Goal: Information Seeking & Learning: Learn about a topic

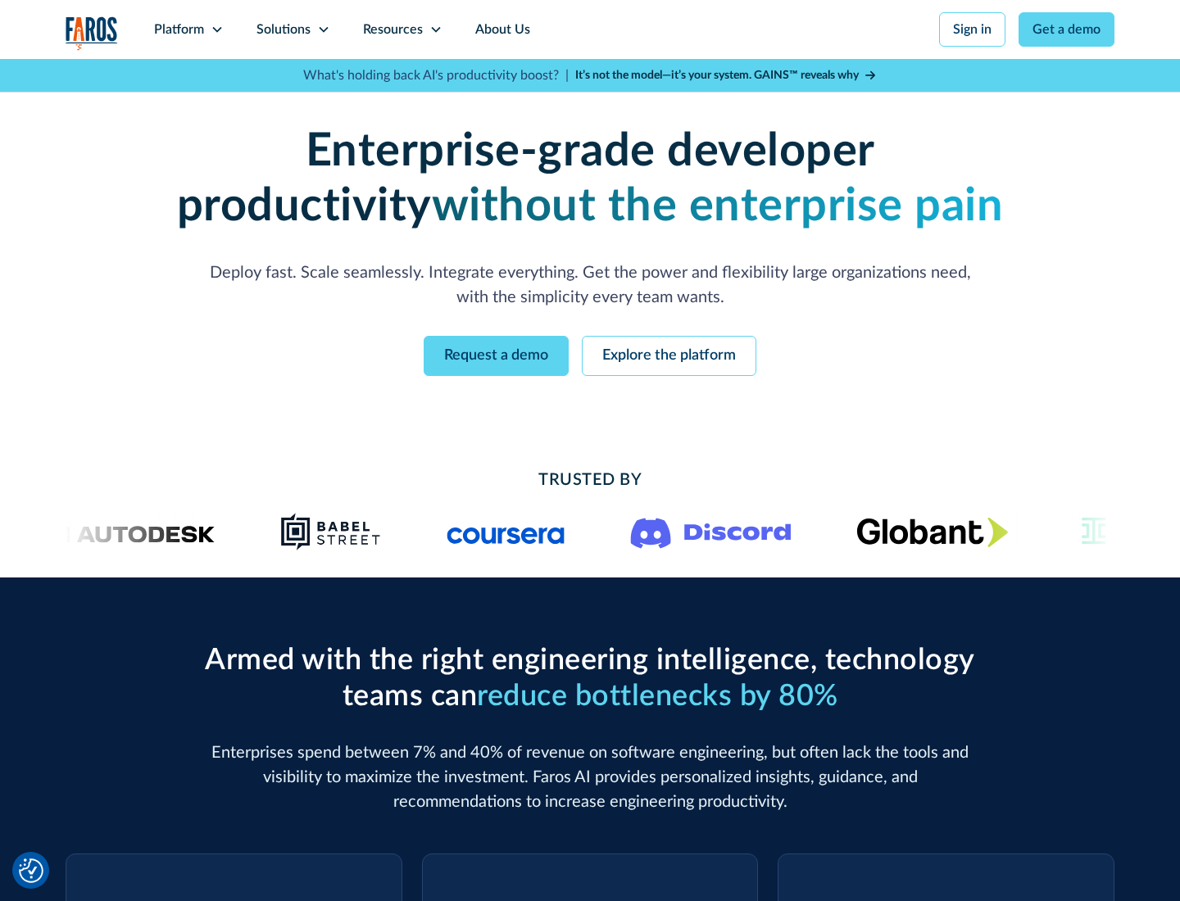
click at [216, 29] on icon at bounding box center [217, 29] width 13 height 13
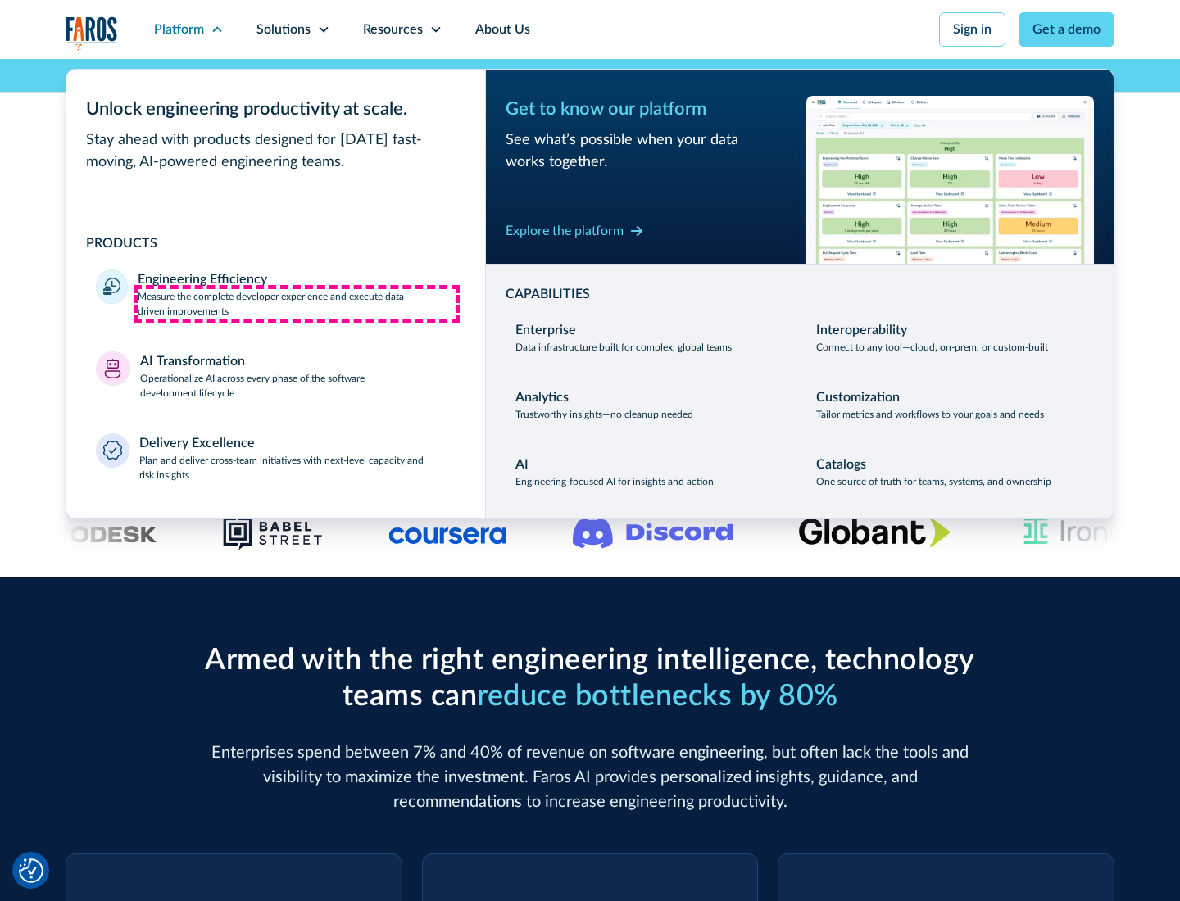
click at [297, 303] on p "Measure the complete developer experience and execute data-driven improvements" at bounding box center [297, 303] width 318 height 29
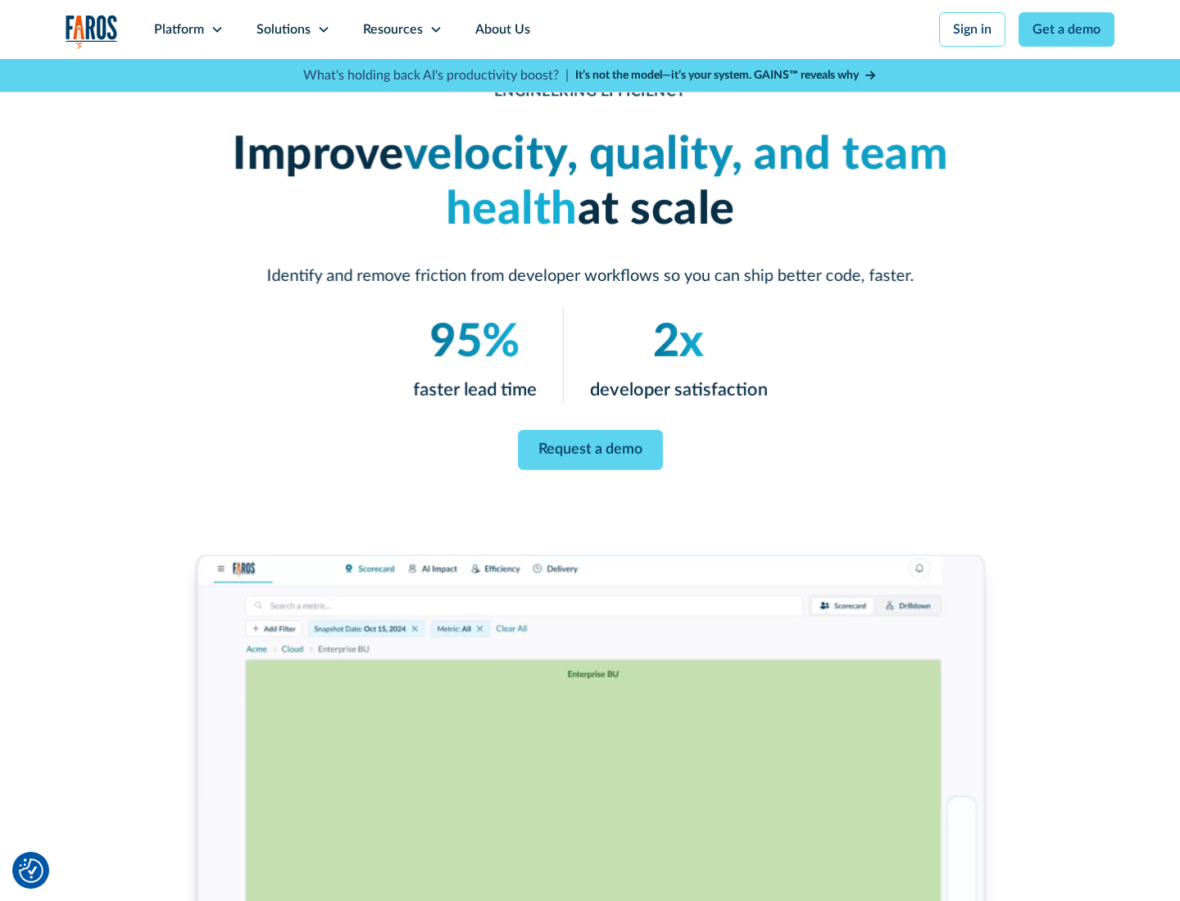
click at [590, 447] on link "Request a demo" at bounding box center [590, 450] width 145 height 40
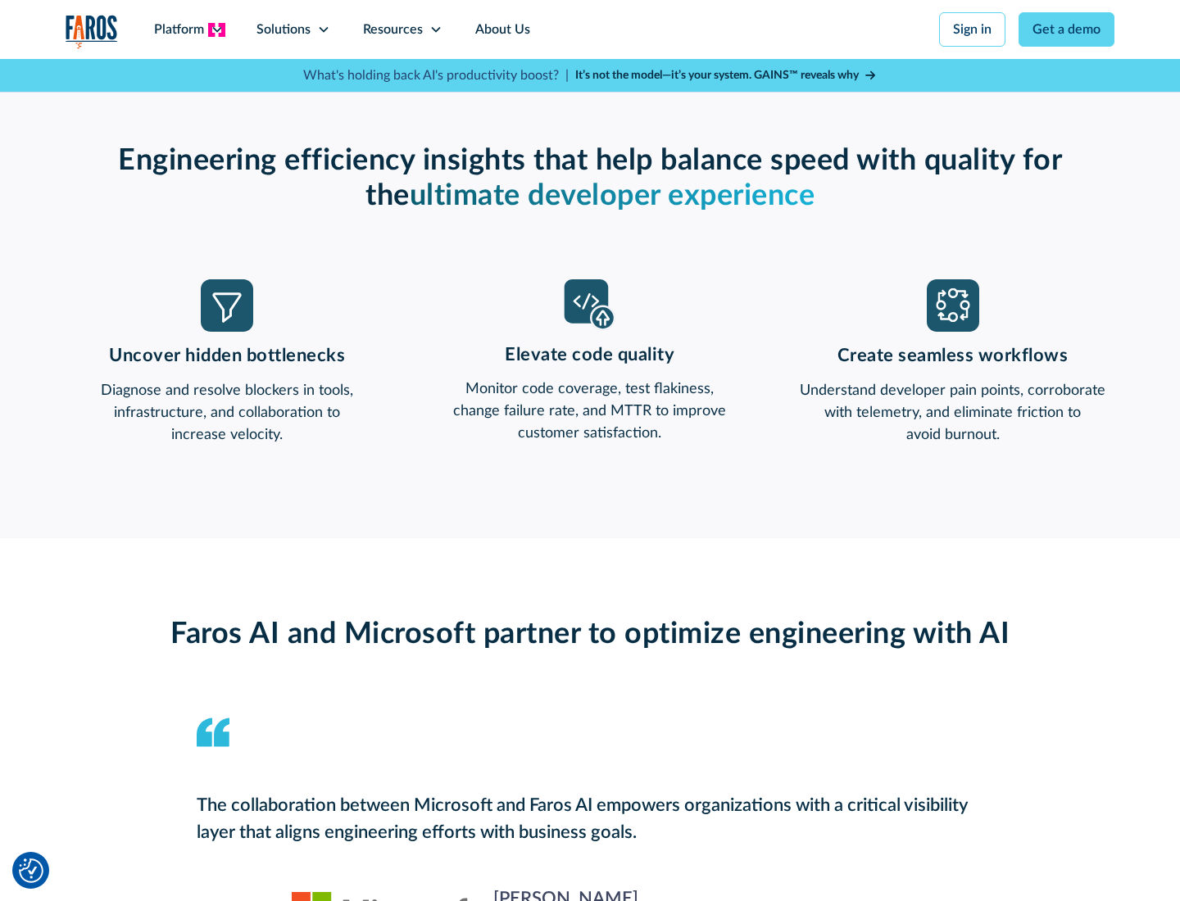
click at [216, 29] on icon at bounding box center [217, 29] width 13 height 13
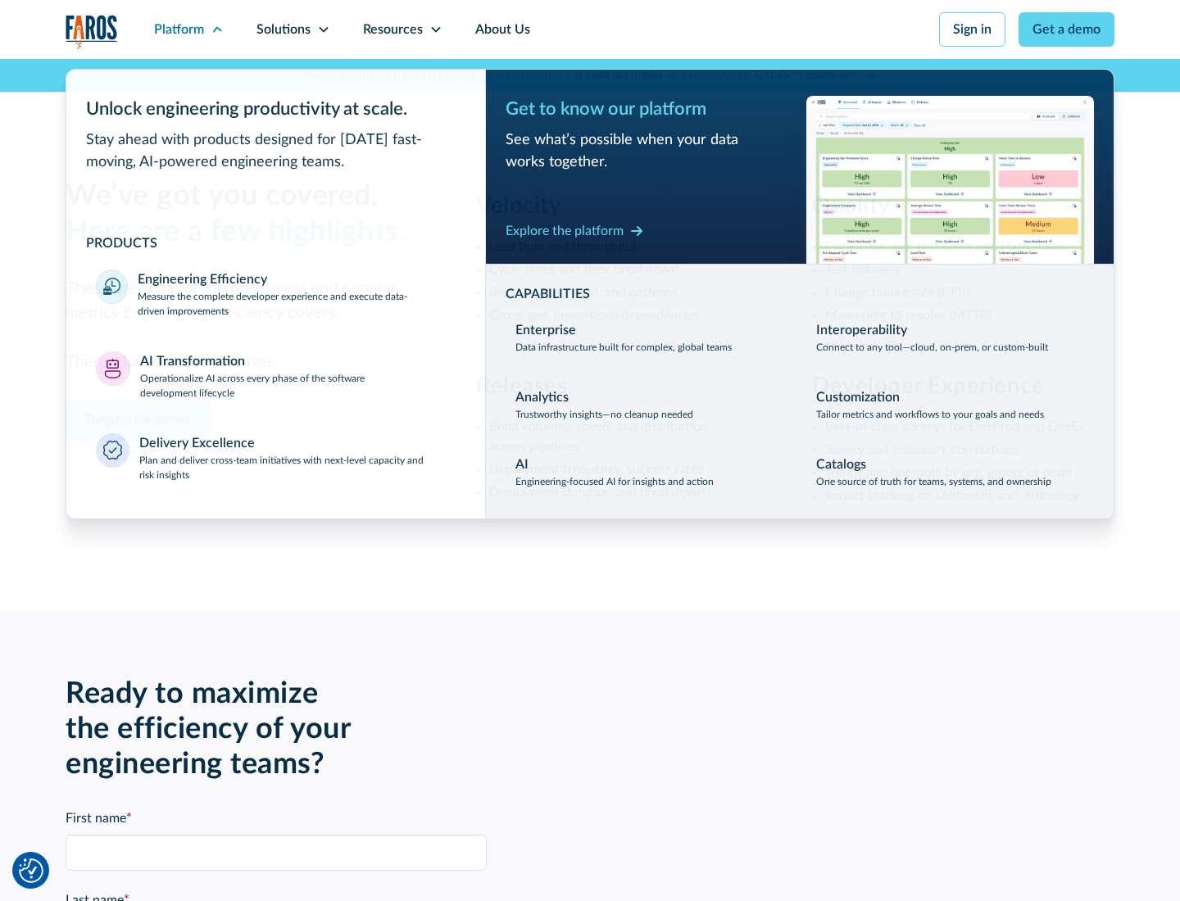
scroll to position [3595, 0]
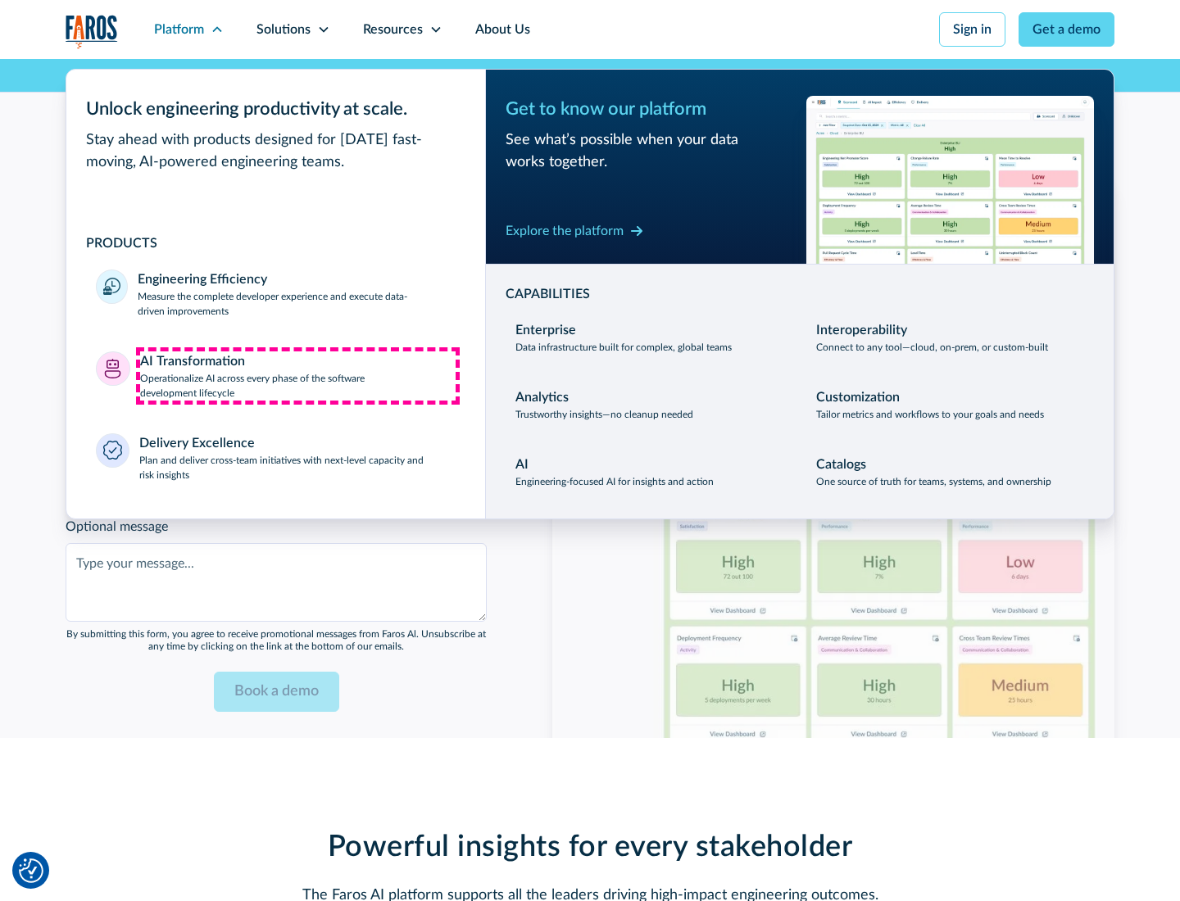
click at [297, 375] on p "Operationalize AI across every phase of the software development lifecycle" at bounding box center [298, 385] width 316 height 29
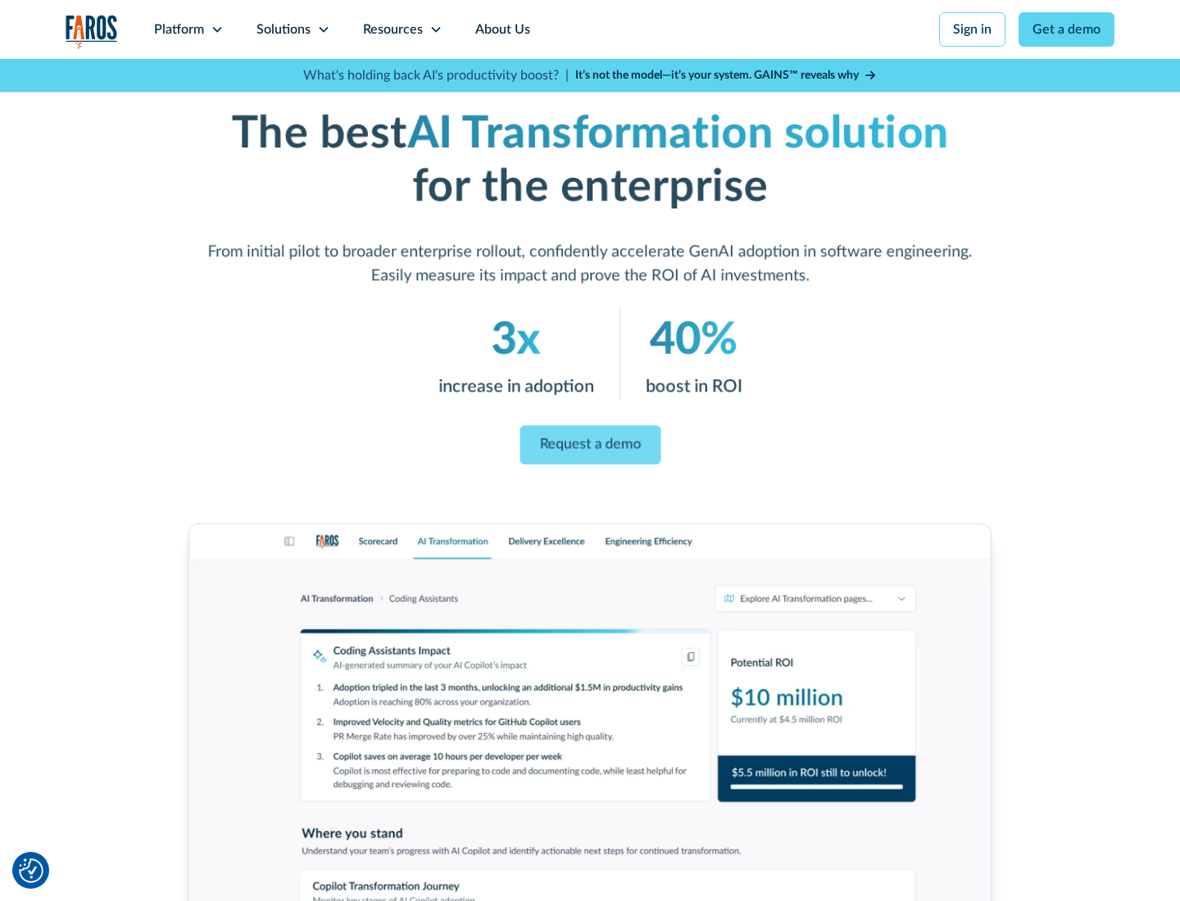
click at [590, 445] on link "Request a demo" at bounding box center [590, 445] width 141 height 39
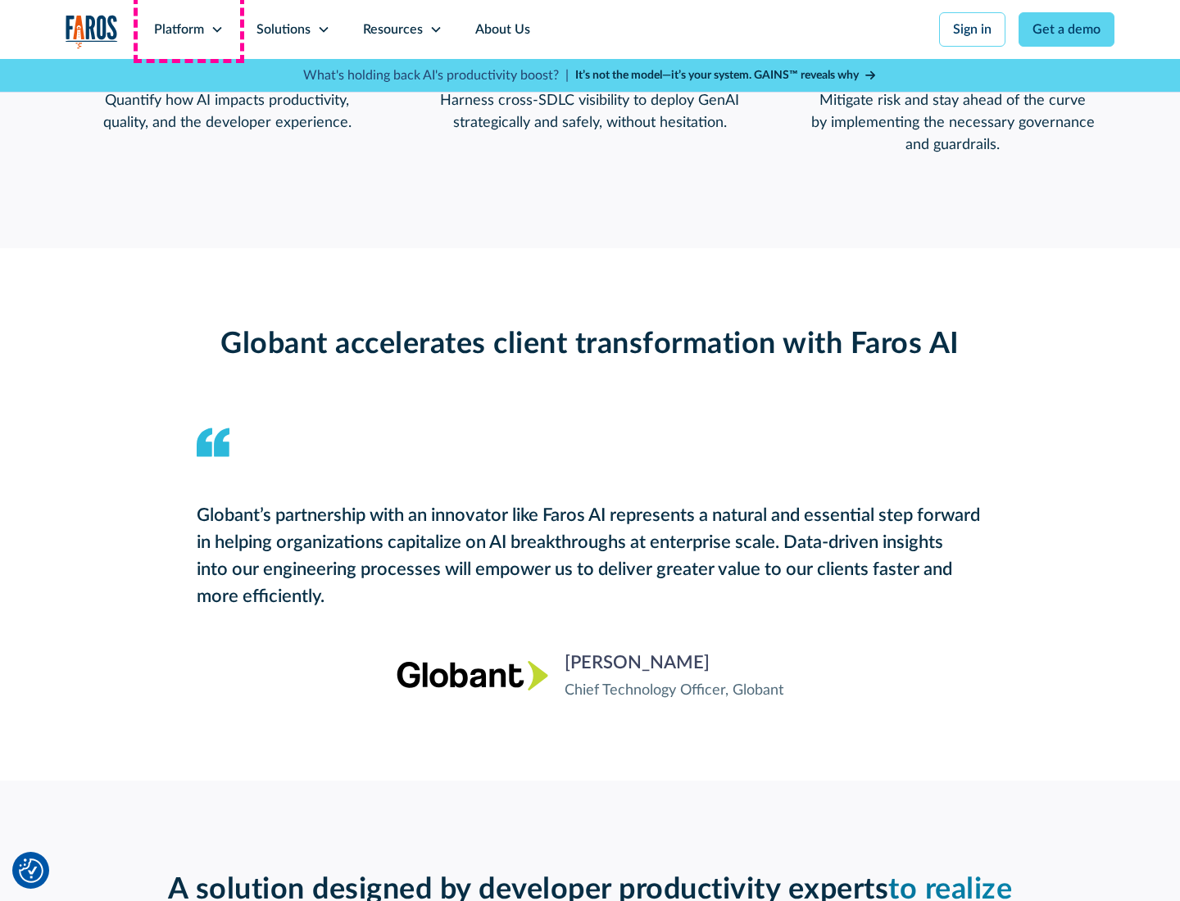
click at [188, 29] on div "Platform" at bounding box center [179, 30] width 50 height 20
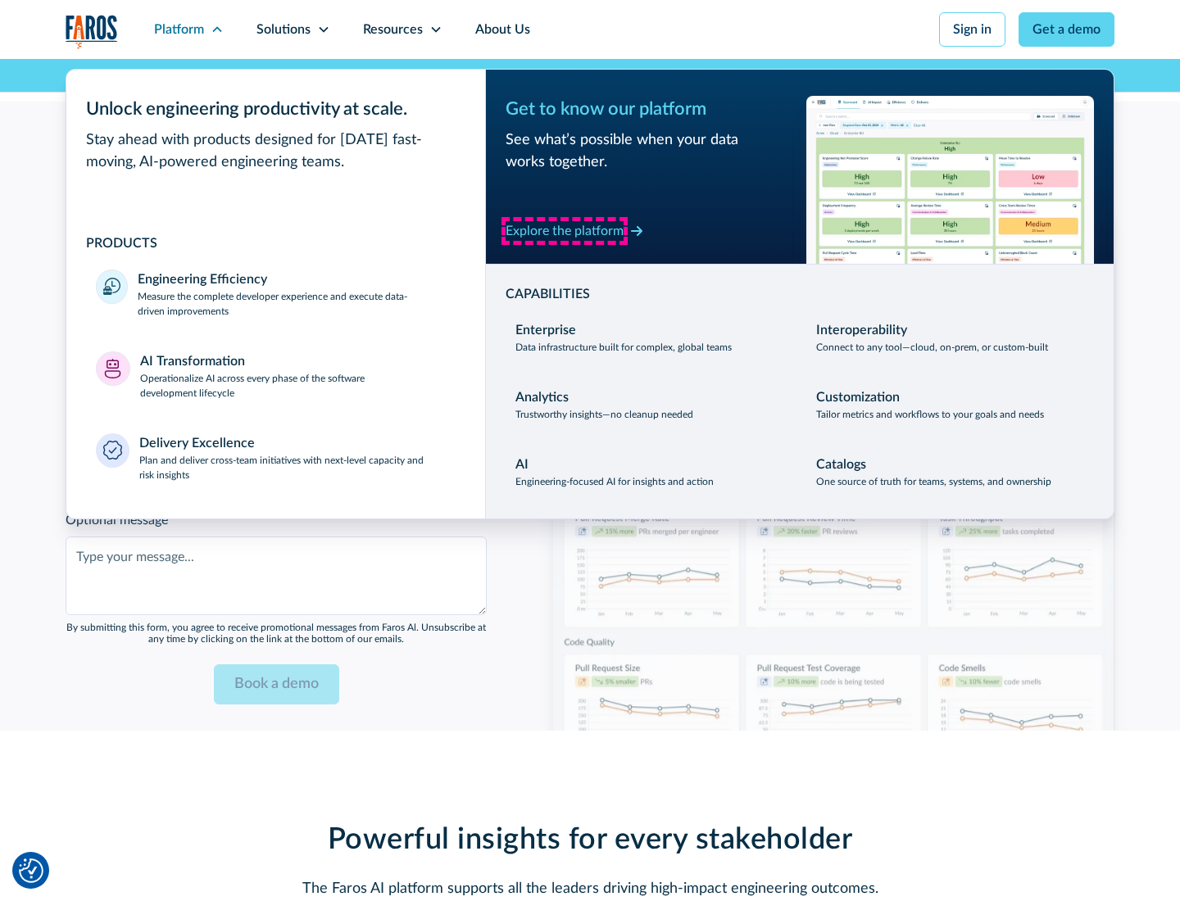
scroll to position [3982, 0]
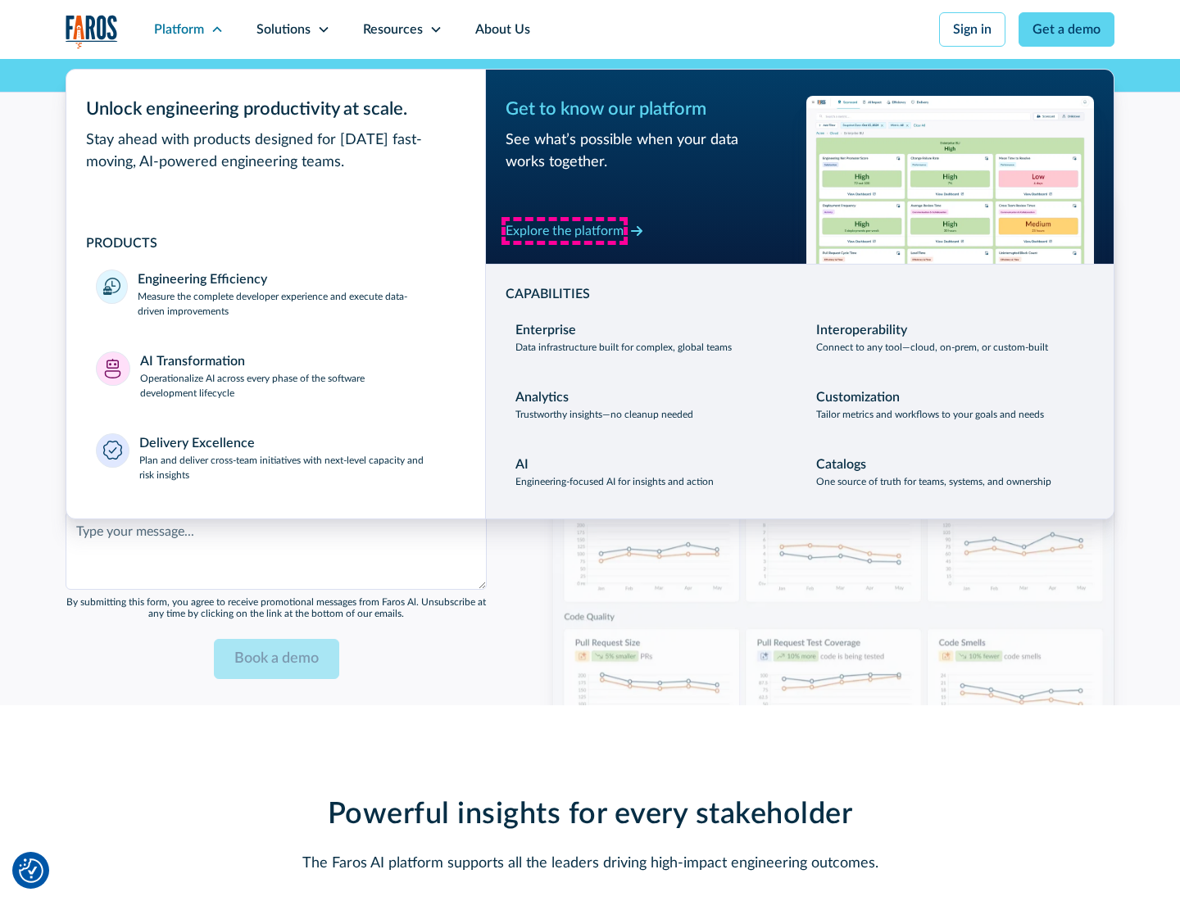
click at [565, 230] on div "Explore the platform" at bounding box center [565, 231] width 118 height 20
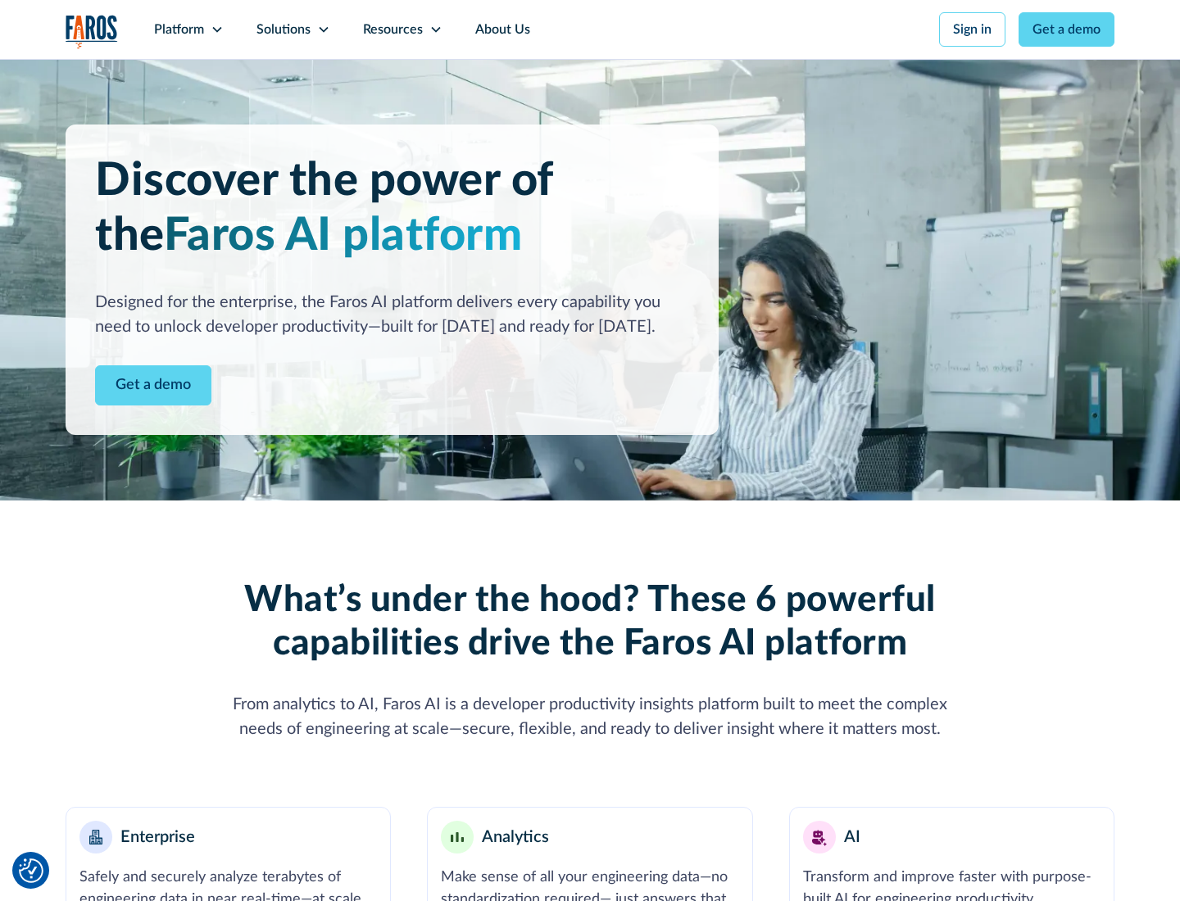
click at [153, 385] on link "Get a demo" at bounding box center [153, 385] width 116 height 40
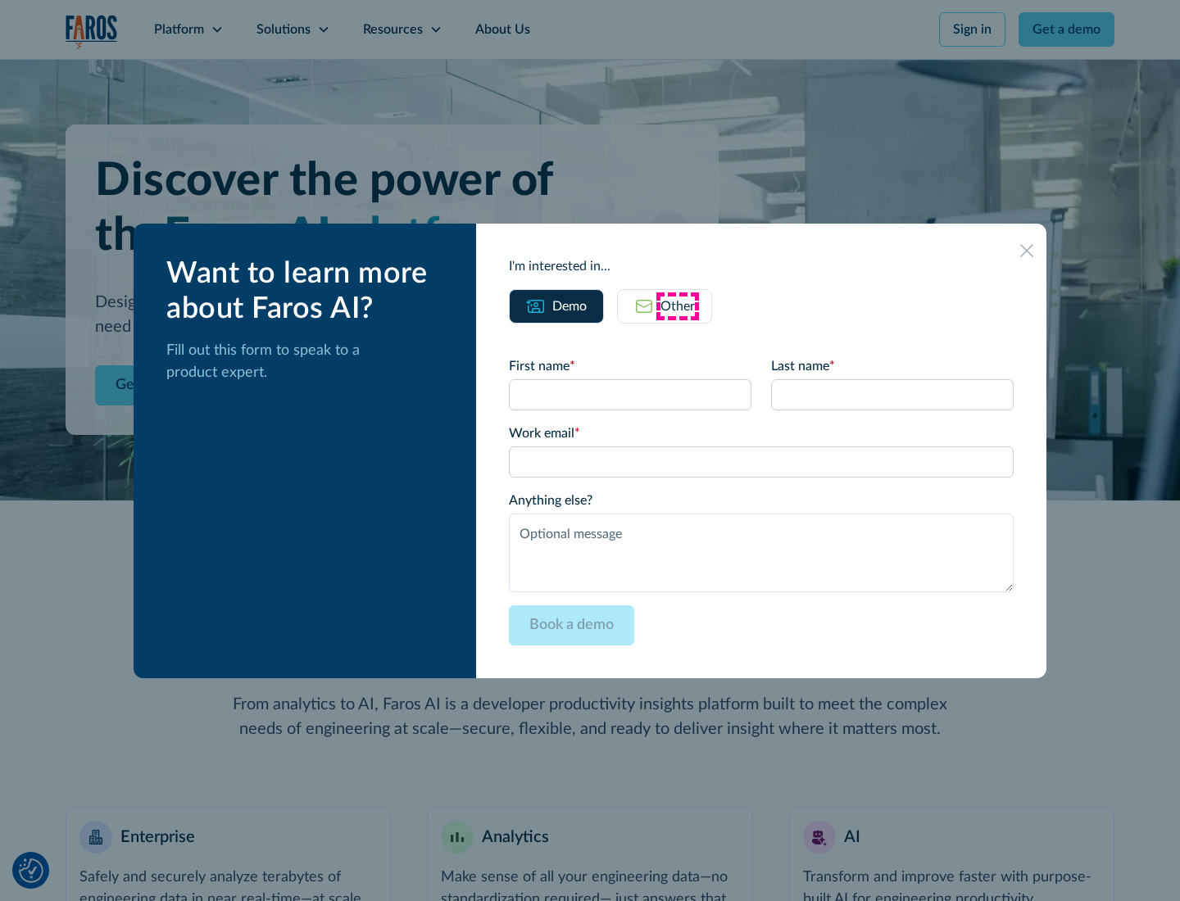
click at [678, 306] on div "Other" at bounding box center [677, 307] width 34 height 20
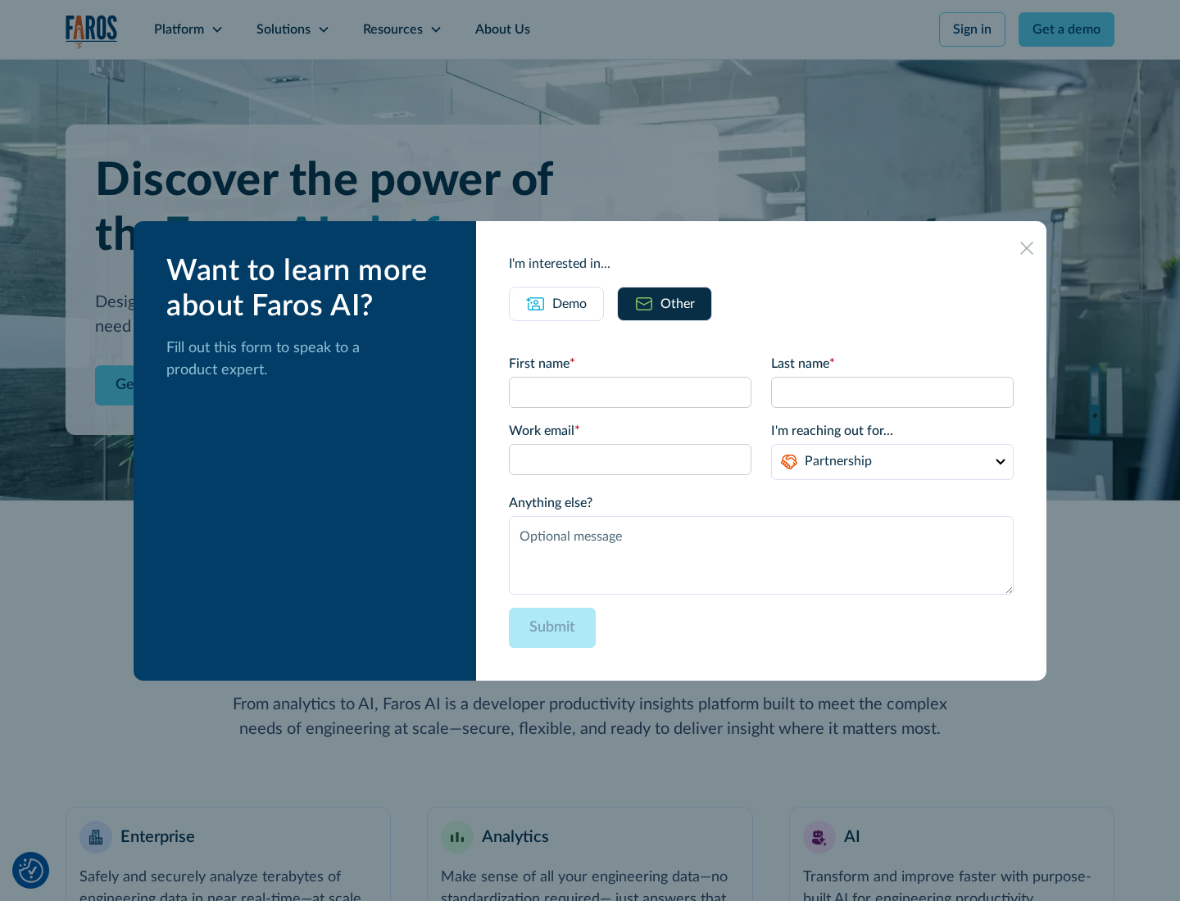
click at [570, 303] on div "Demo" at bounding box center [569, 304] width 34 height 20
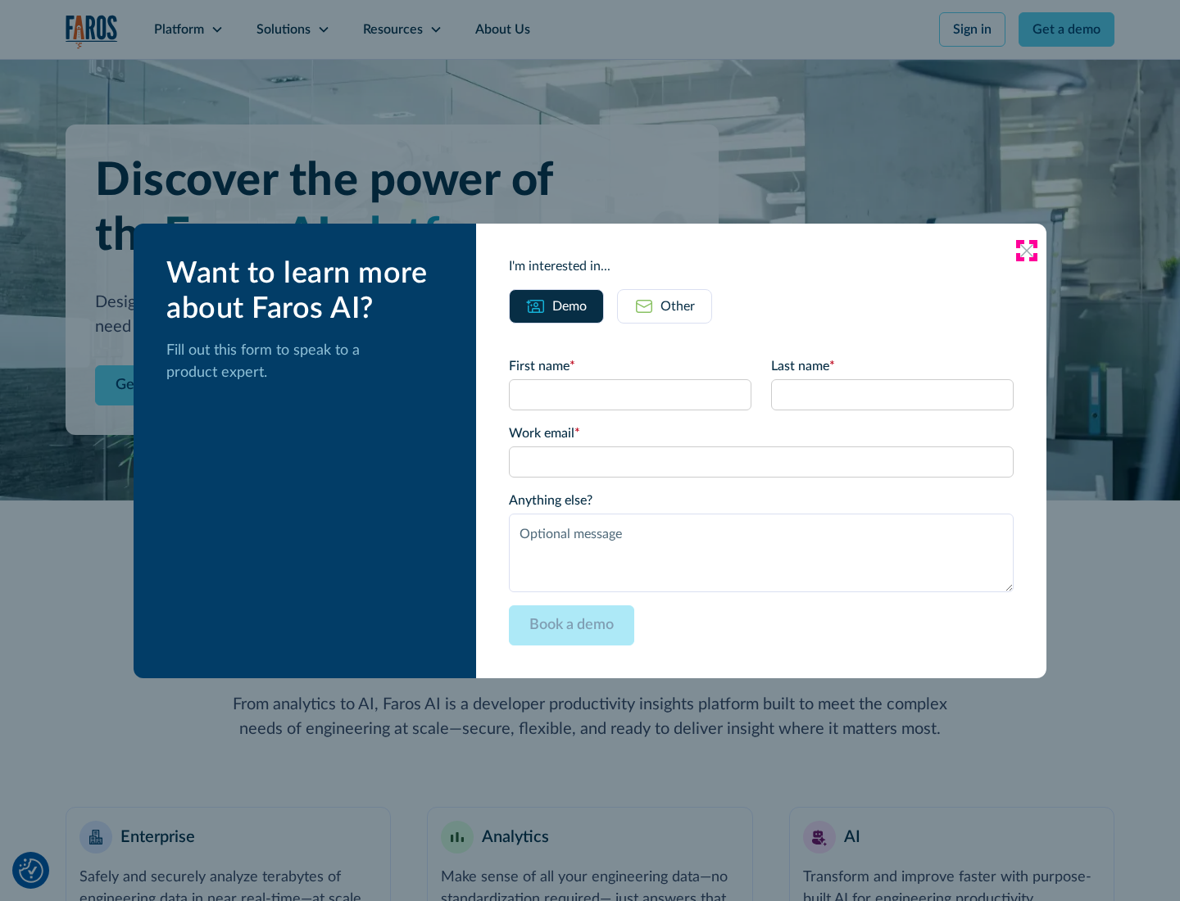
click at [1027, 250] on icon at bounding box center [1026, 250] width 13 height 13
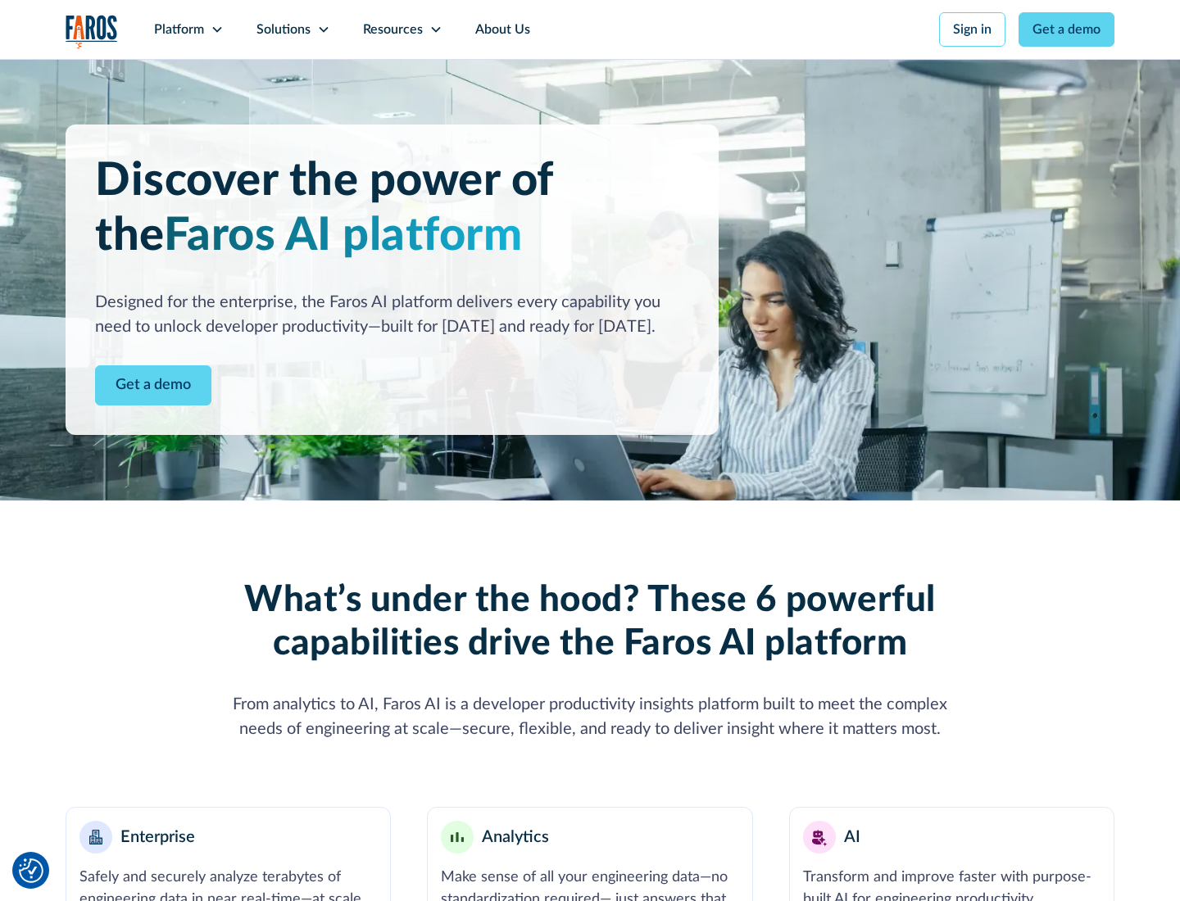
click at [216, 29] on icon at bounding box center [217, 29] width 13 height 13
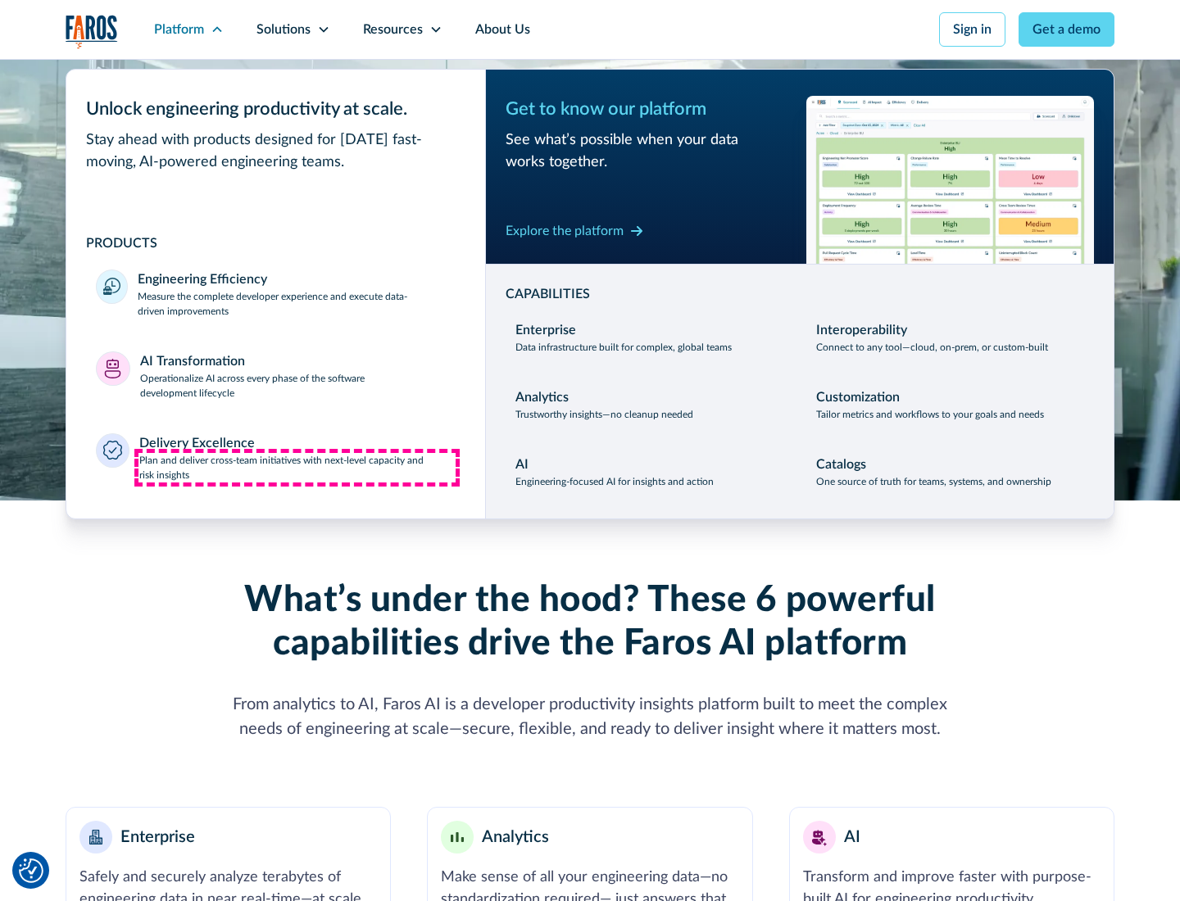
click at [297, 467] on p "Plan and deliver cross-team initiatives with next-level capacity and risk insig…" at bounding box center [297, 467] width 317 height 29
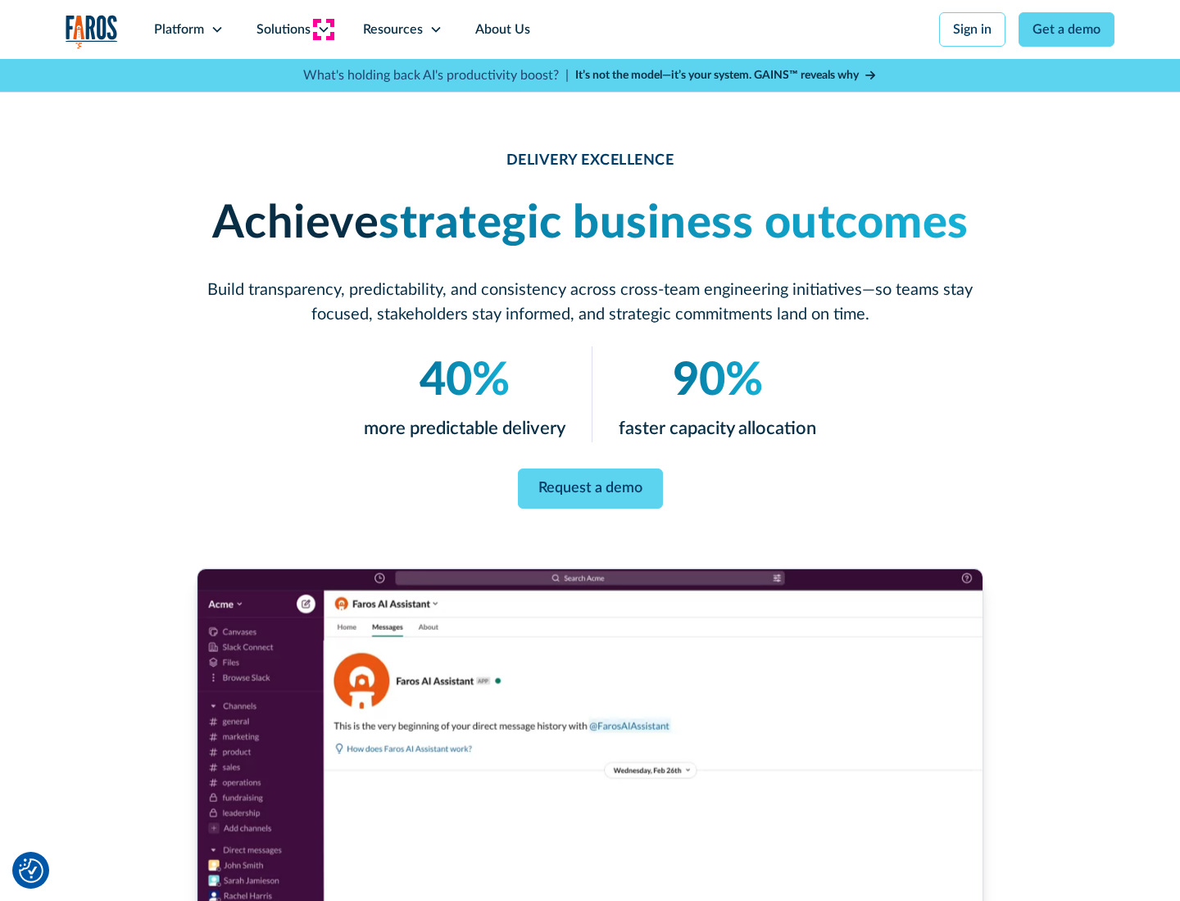
click at [323, 29] on icon at bounding box center [323, 29] width 13 height 13
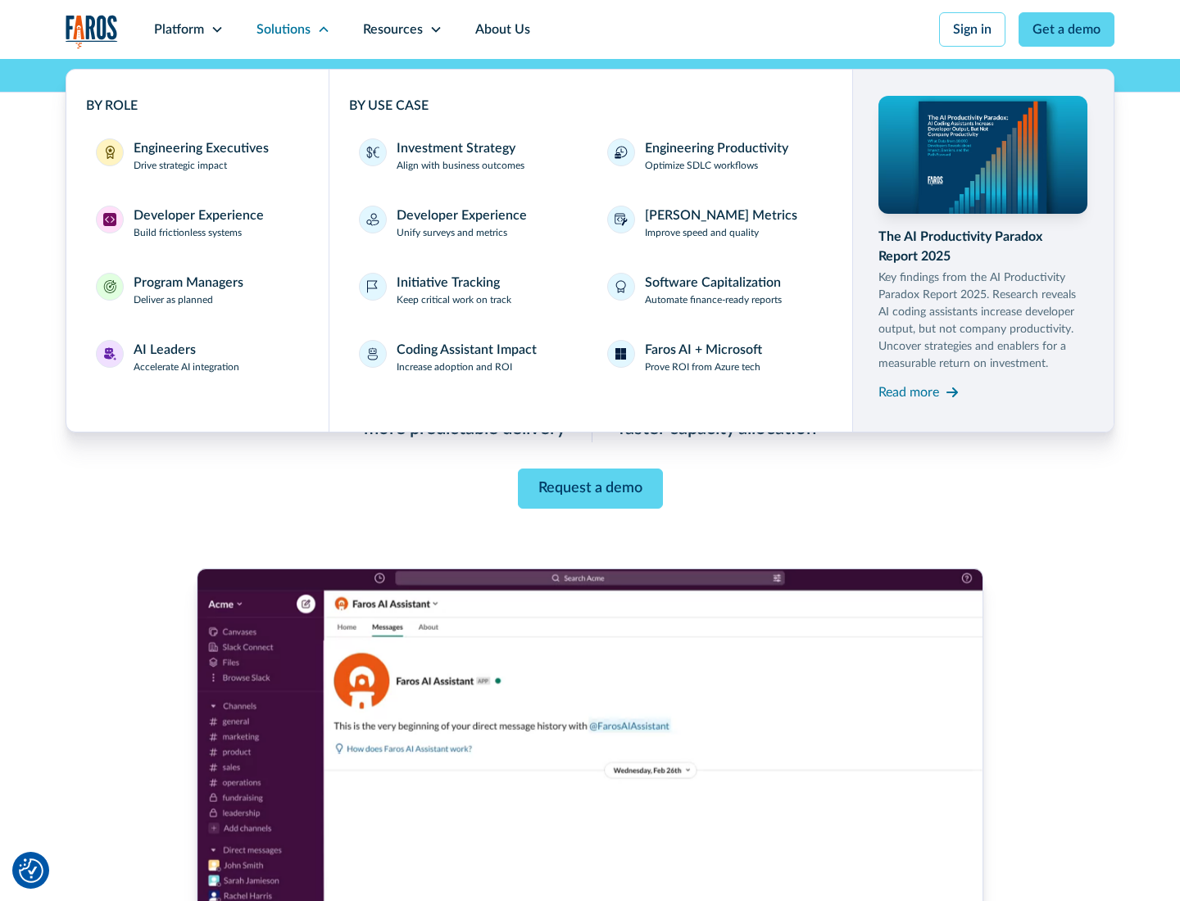
click at [197, 156] on div "Engineering Executives" at bounding box center [201, 148] width 135 height 20
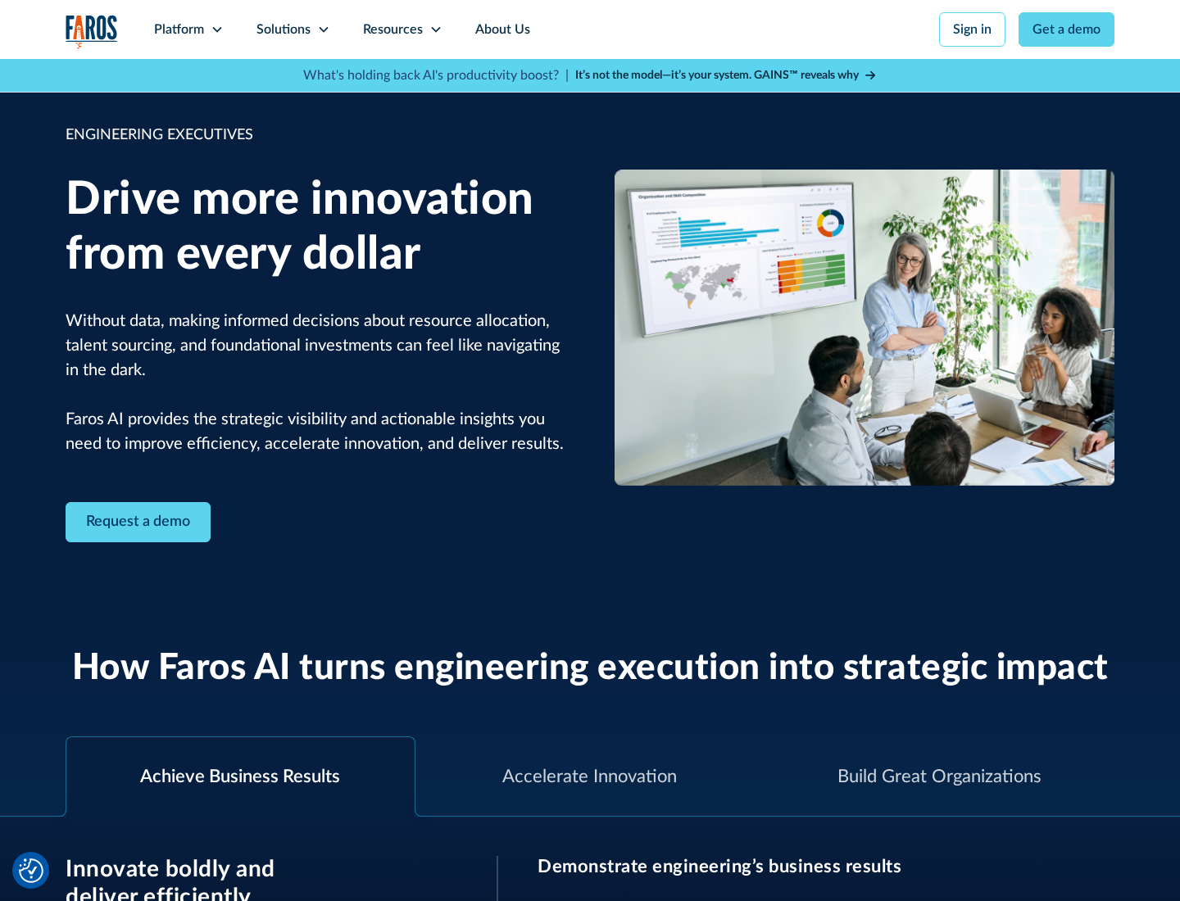
click at [323, 29] on icon at bounding box center [323, 29] width 13 height 13
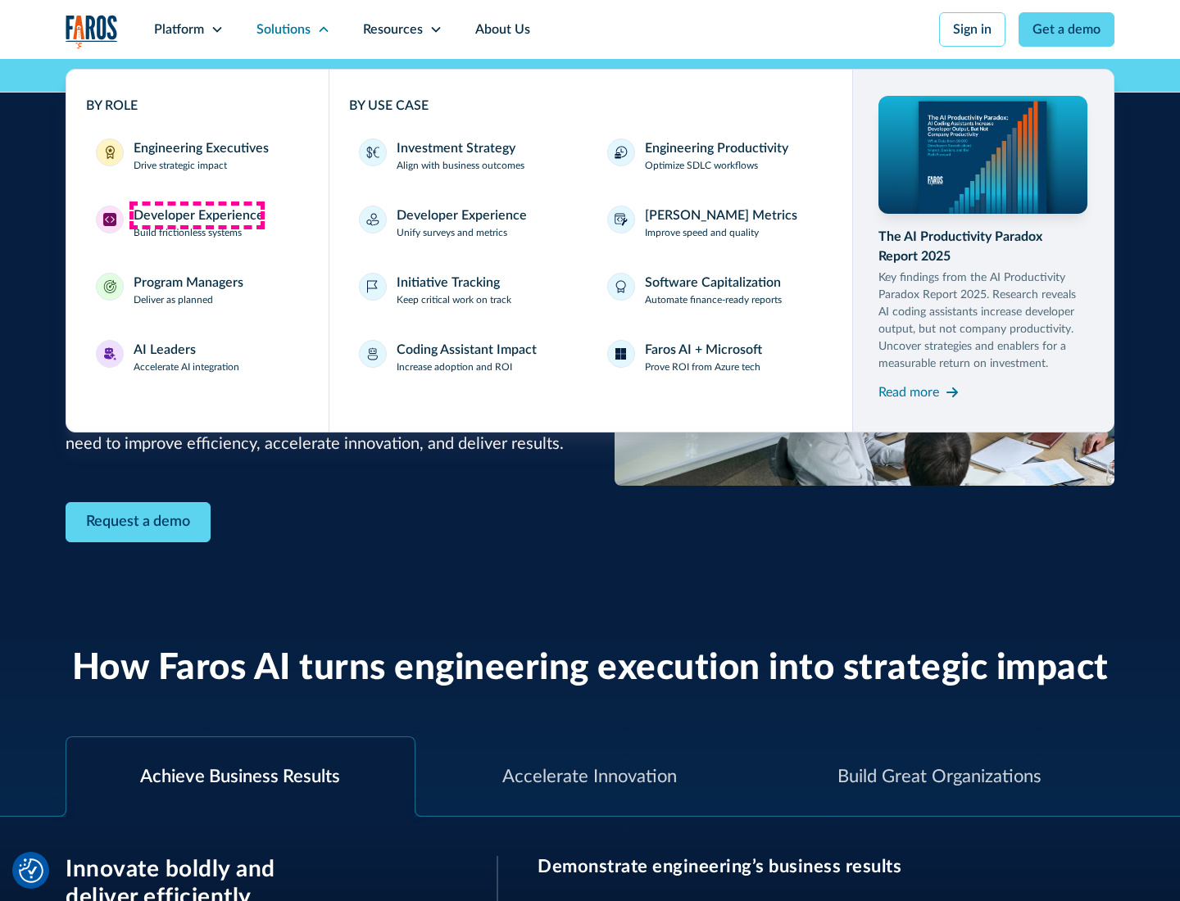
click at [197, 216] on div "Developer Experience" at bounding box center [199, 216] width 130 height 20
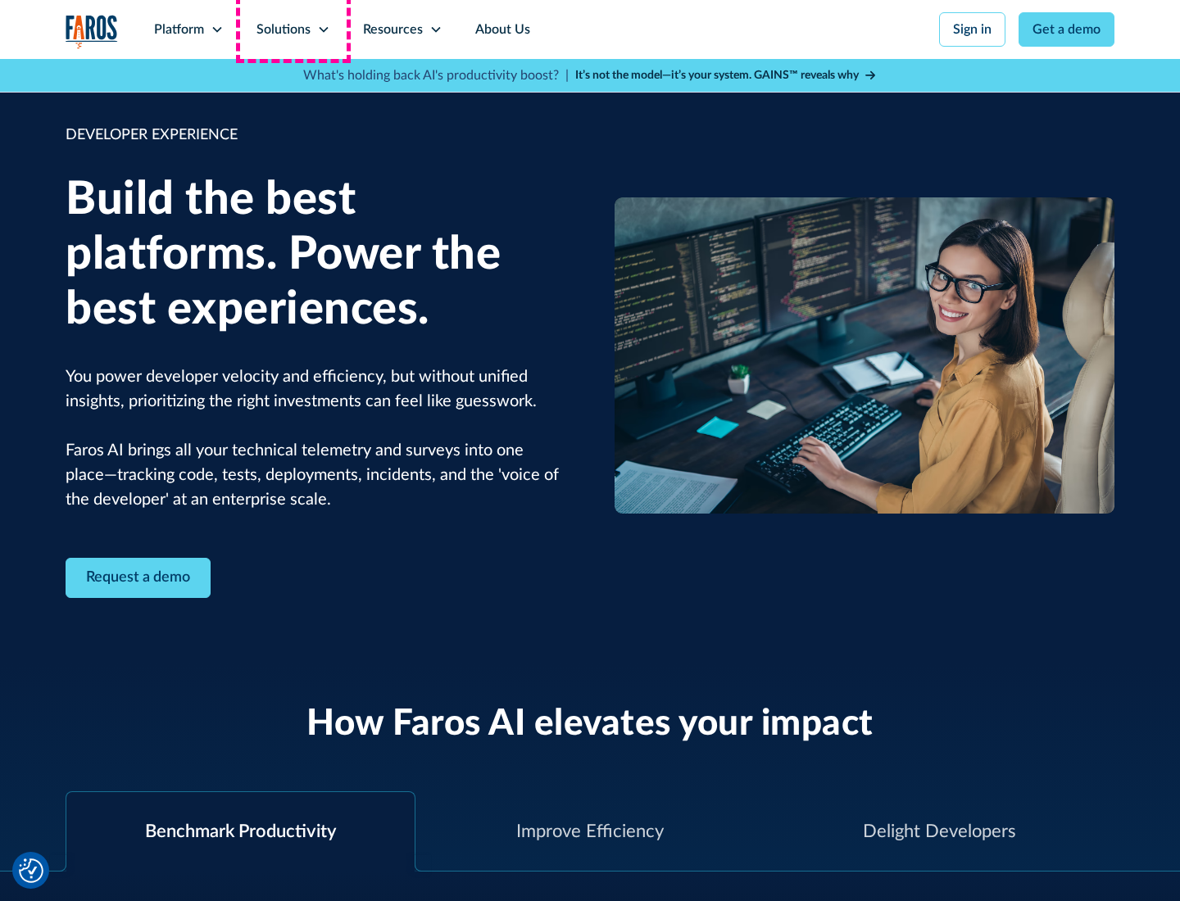
click at [293, 29] on div "Solutions" at bounding box center [283, 30] width 54 height 20
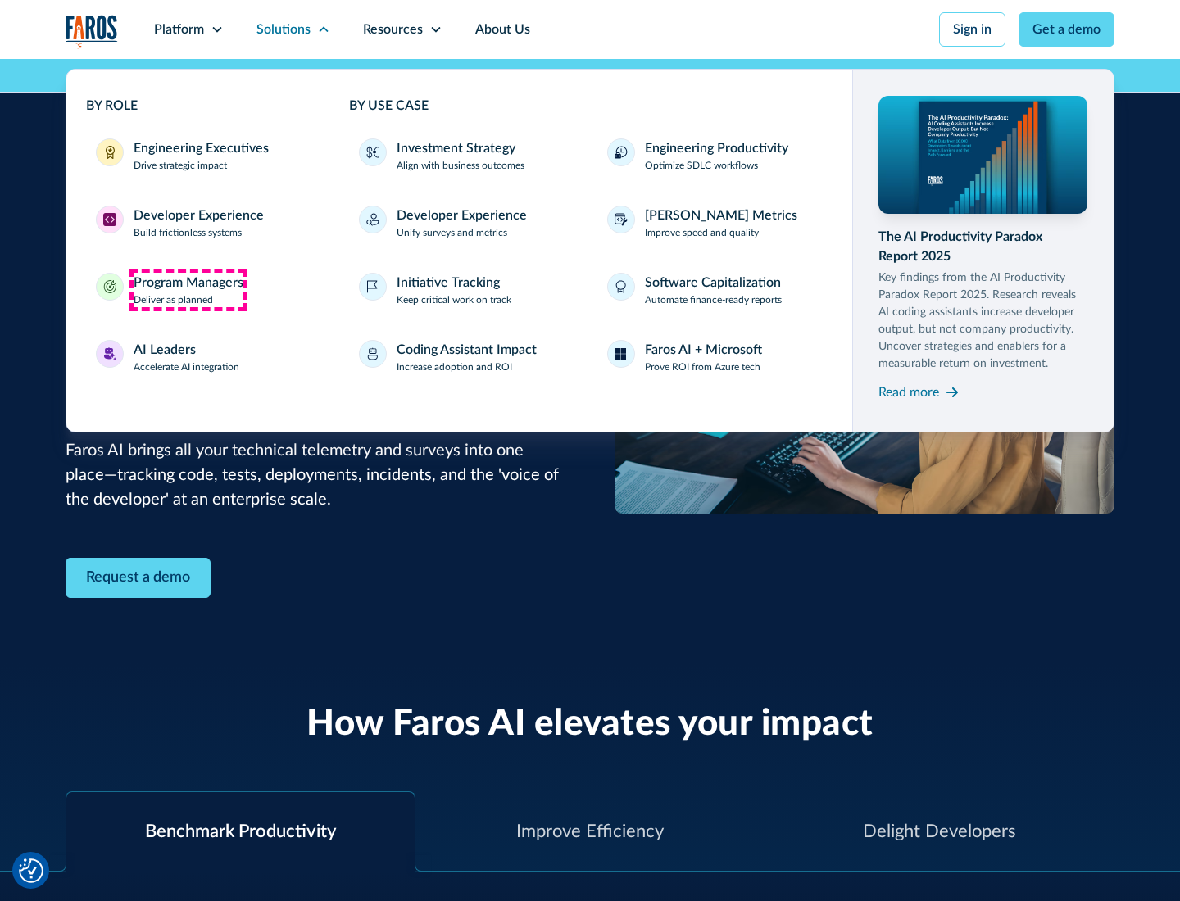
click at [188, 290] on div "Program Managers" at bounding box center [189, 283] width 110 height 20
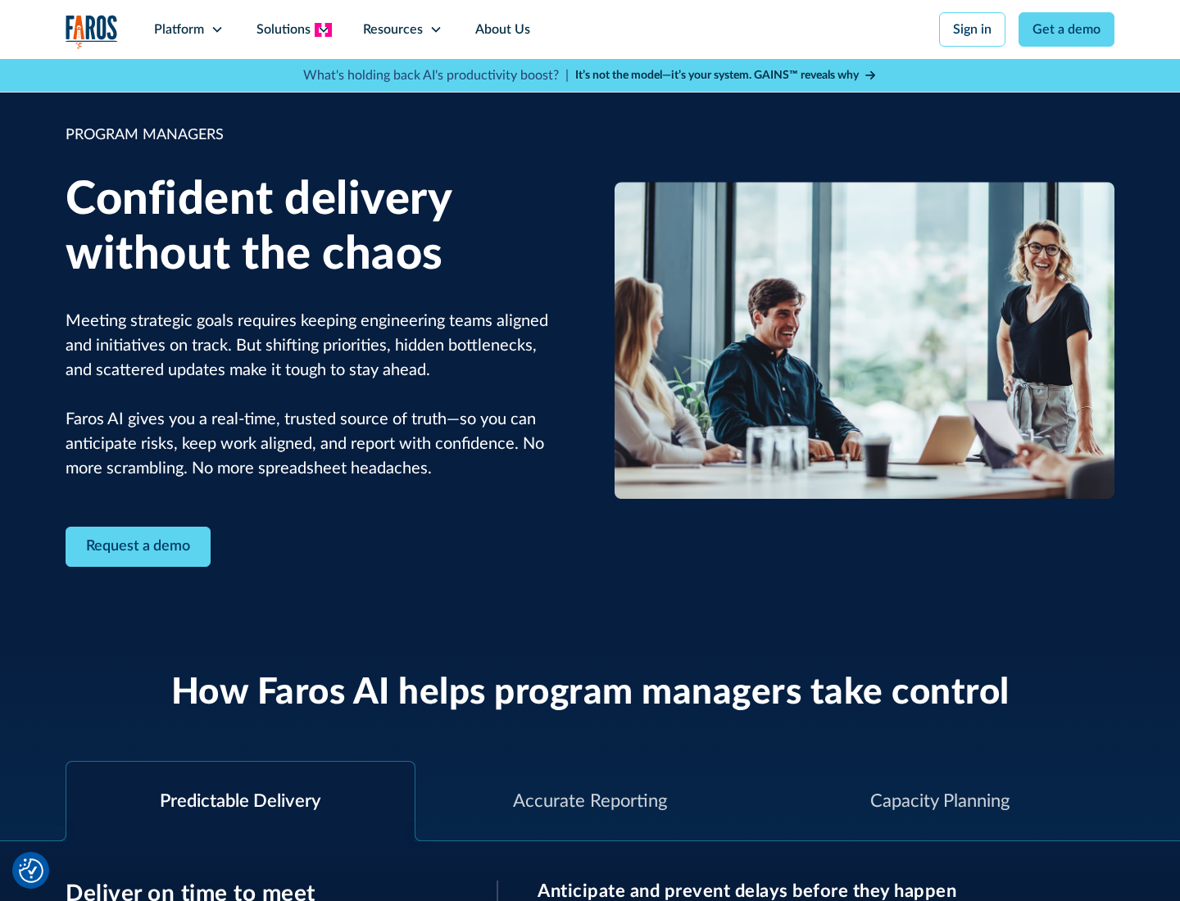
click at [323, 29] on icon at bounding box center [323, 29] width 13 height 13
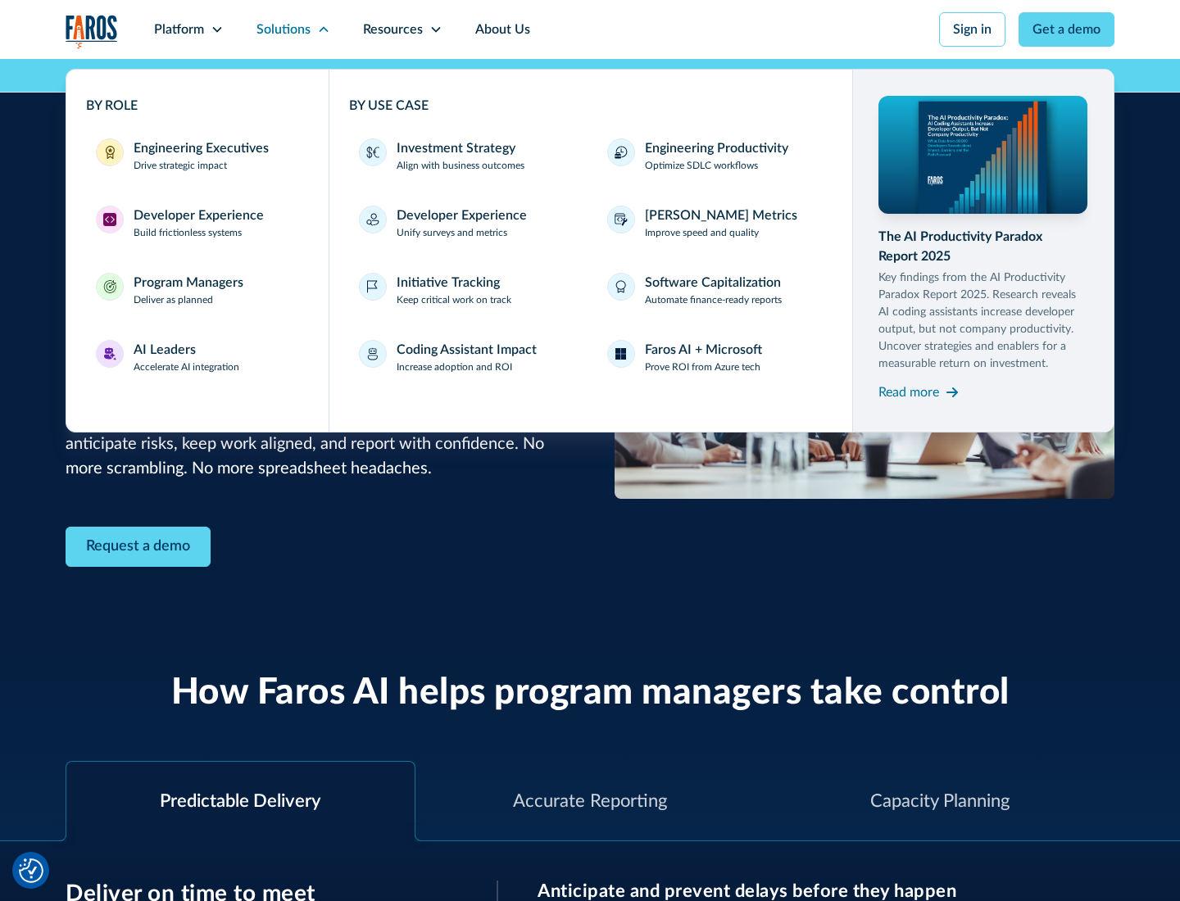
click at [187, 357] on div "AI Leaders" at bounding box center [165, 350] width 62 height 20
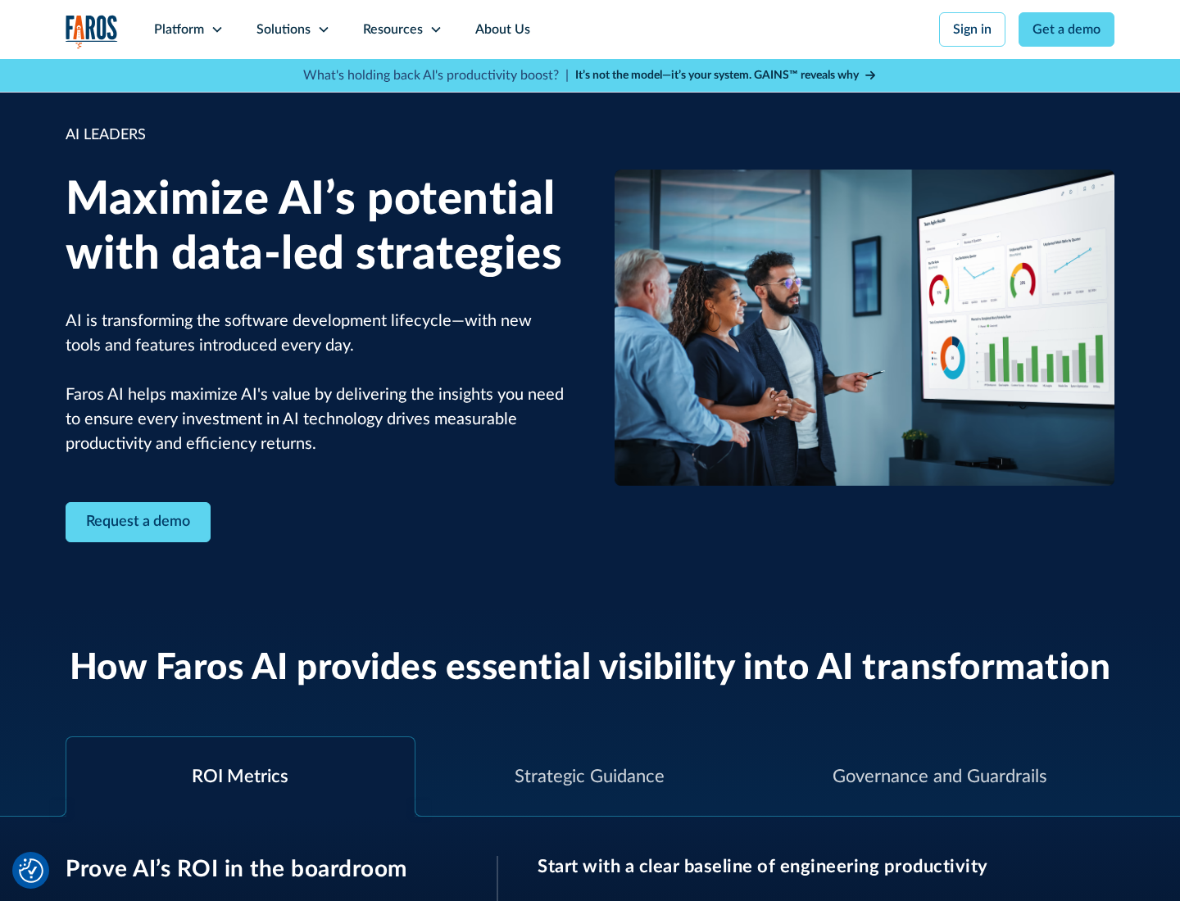
click at [323, 29] on icon at bounding box center [323, 29] width 13 height 13
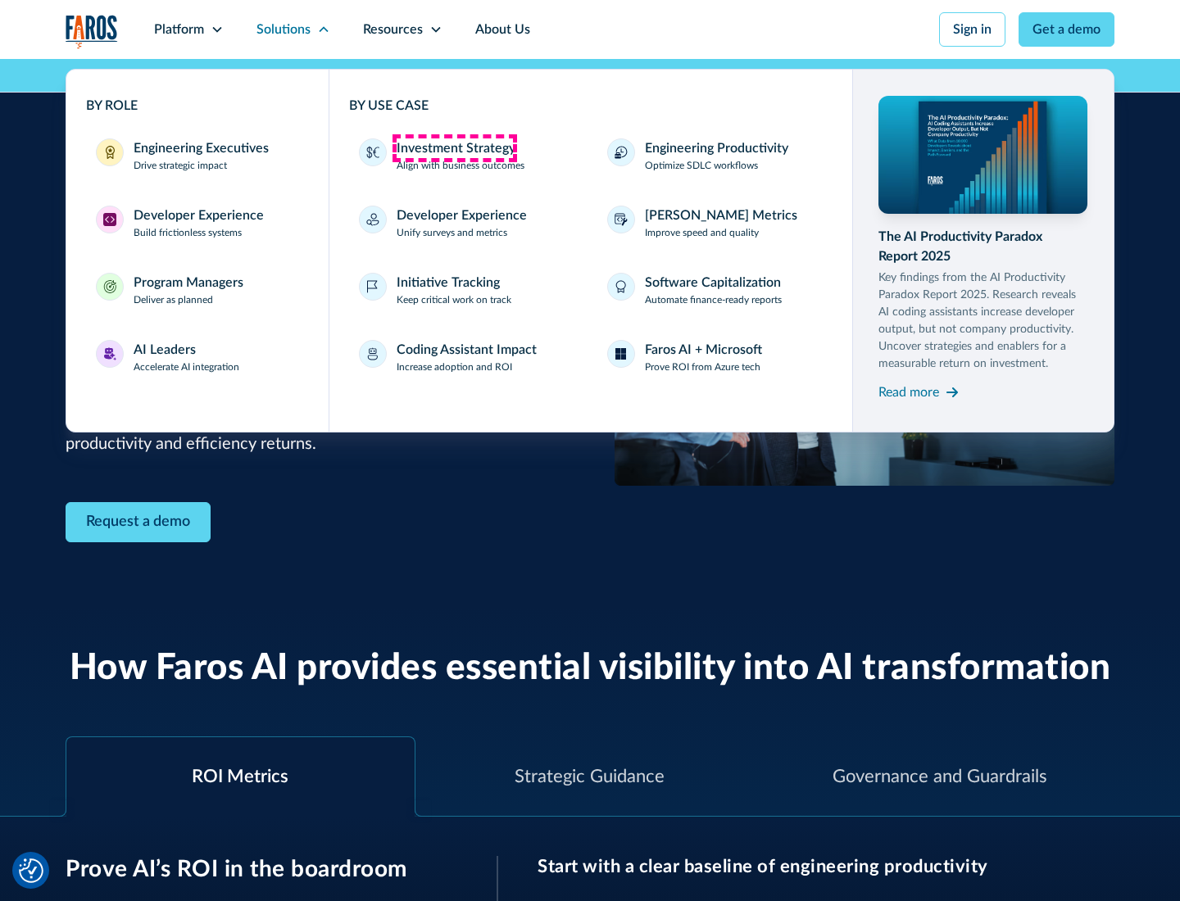
click at [454, 148] on div "Investment Strategy" at bounding box center [456, 148] width 119 height 20
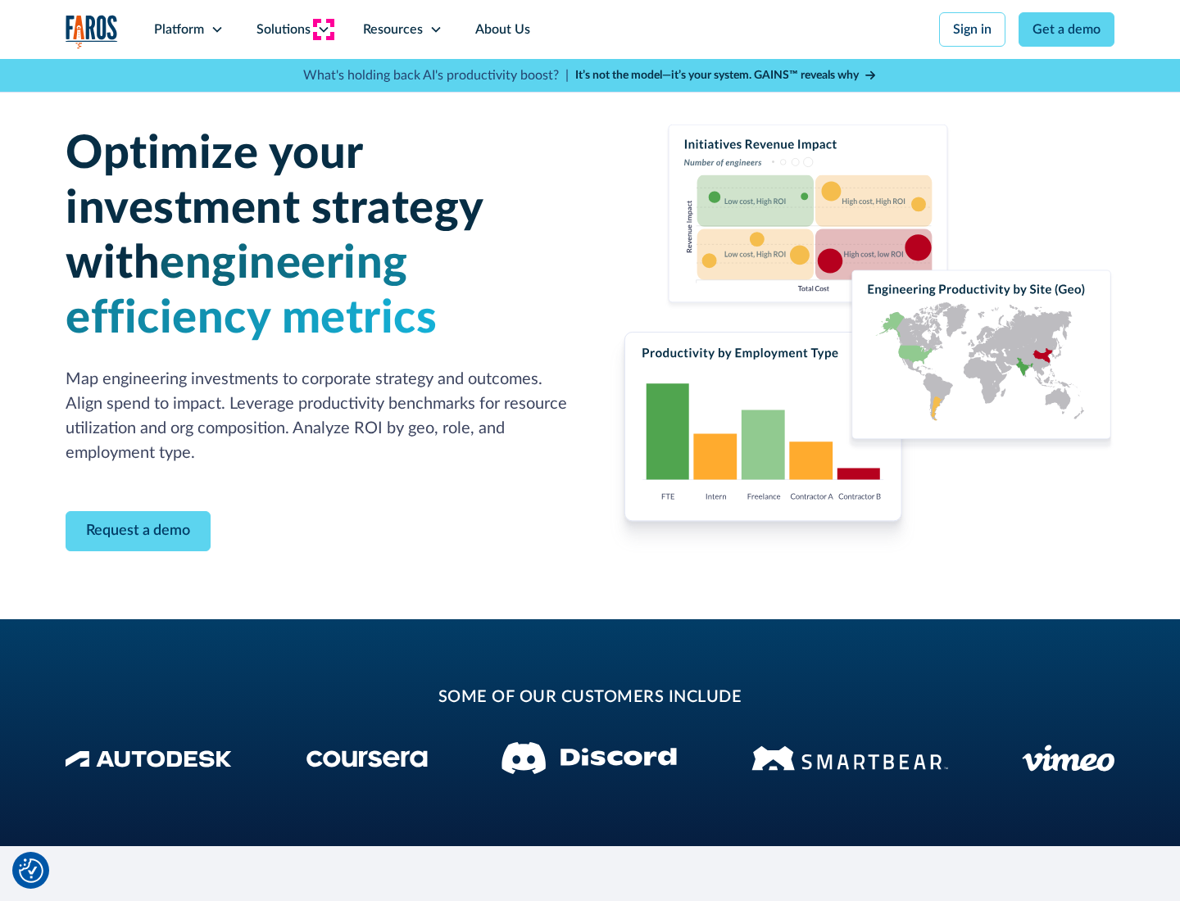
click at [323, 29] on icon at bounding box center [323, 29] width 13 height 13
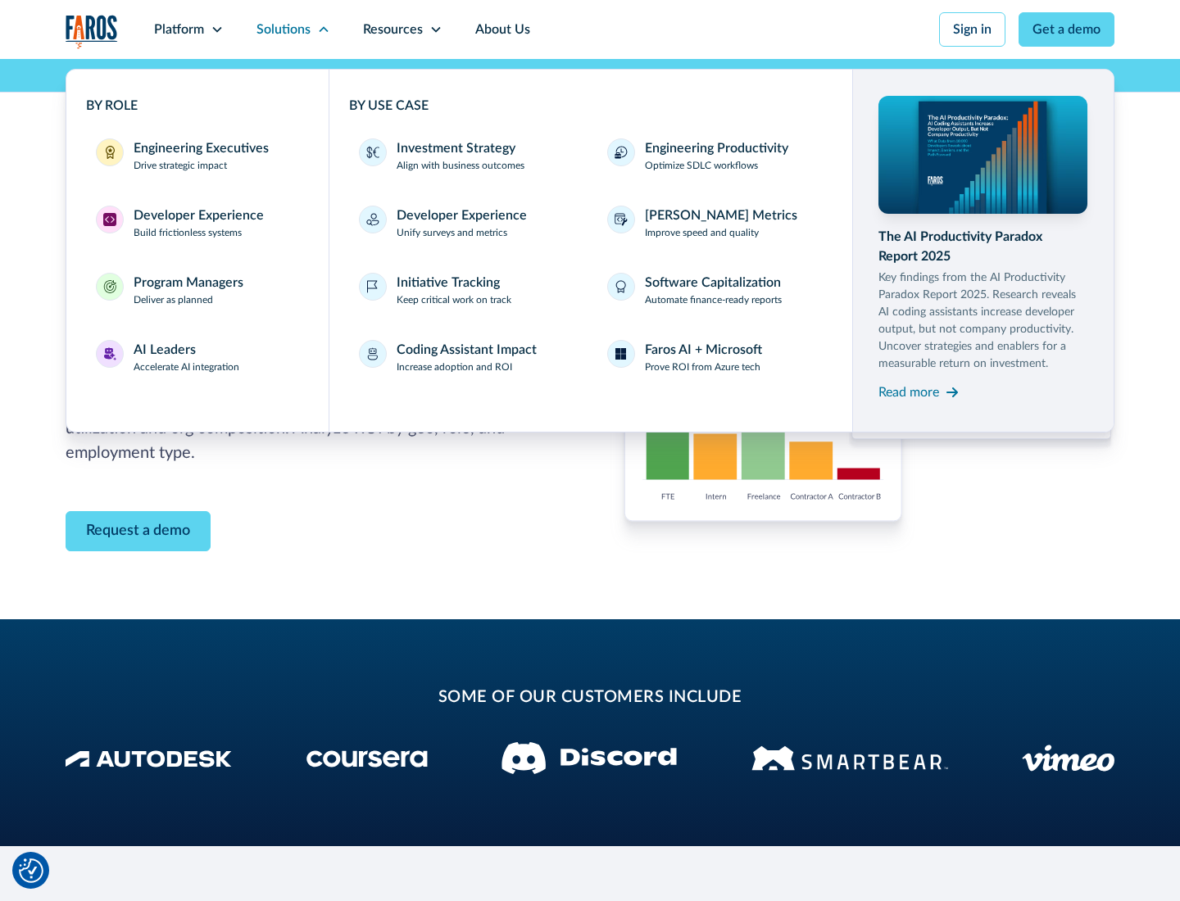
click at [702, 367] on p "Prove ROI from Azure tech" at bounding box center [703, 367] width 116 height 15
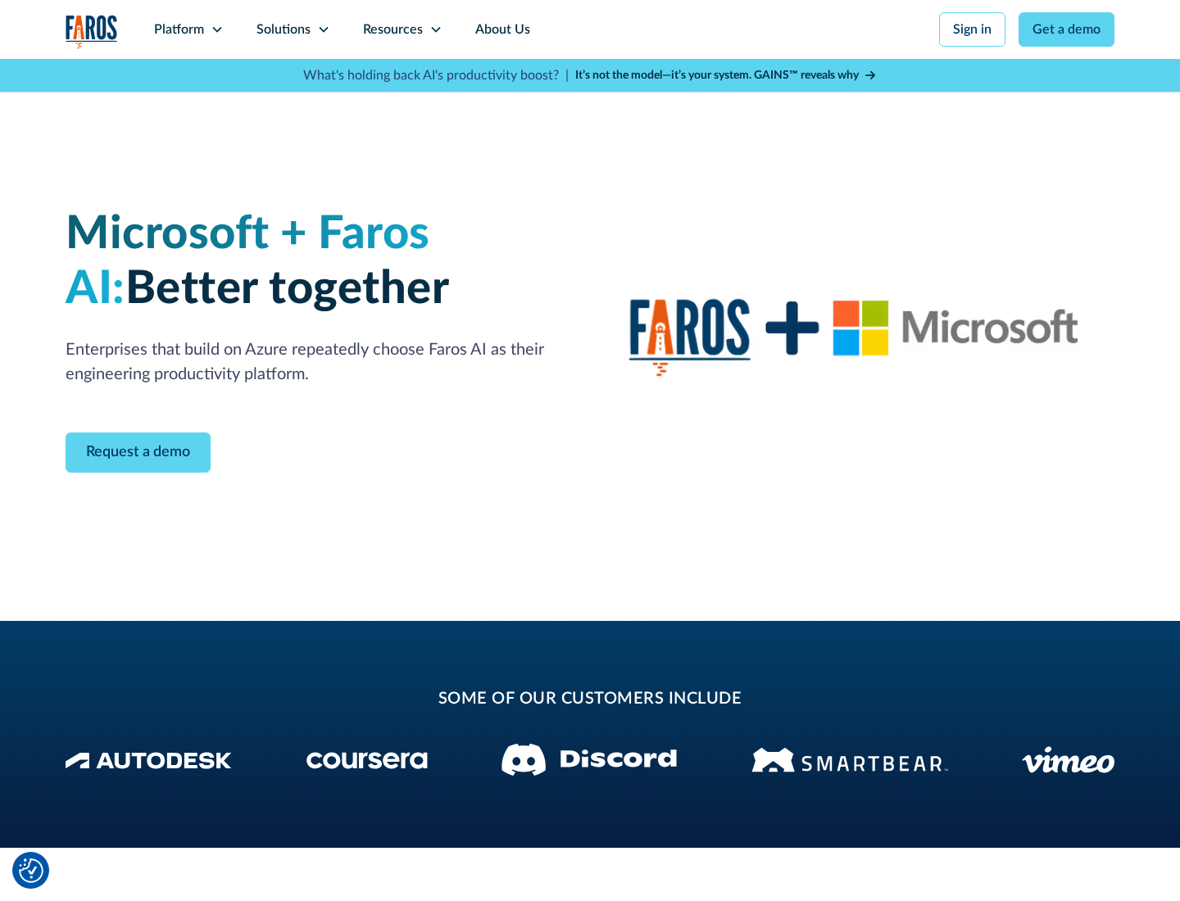
click at [323, 29] on icon at bounding box center [323, 29] width 13 height 13
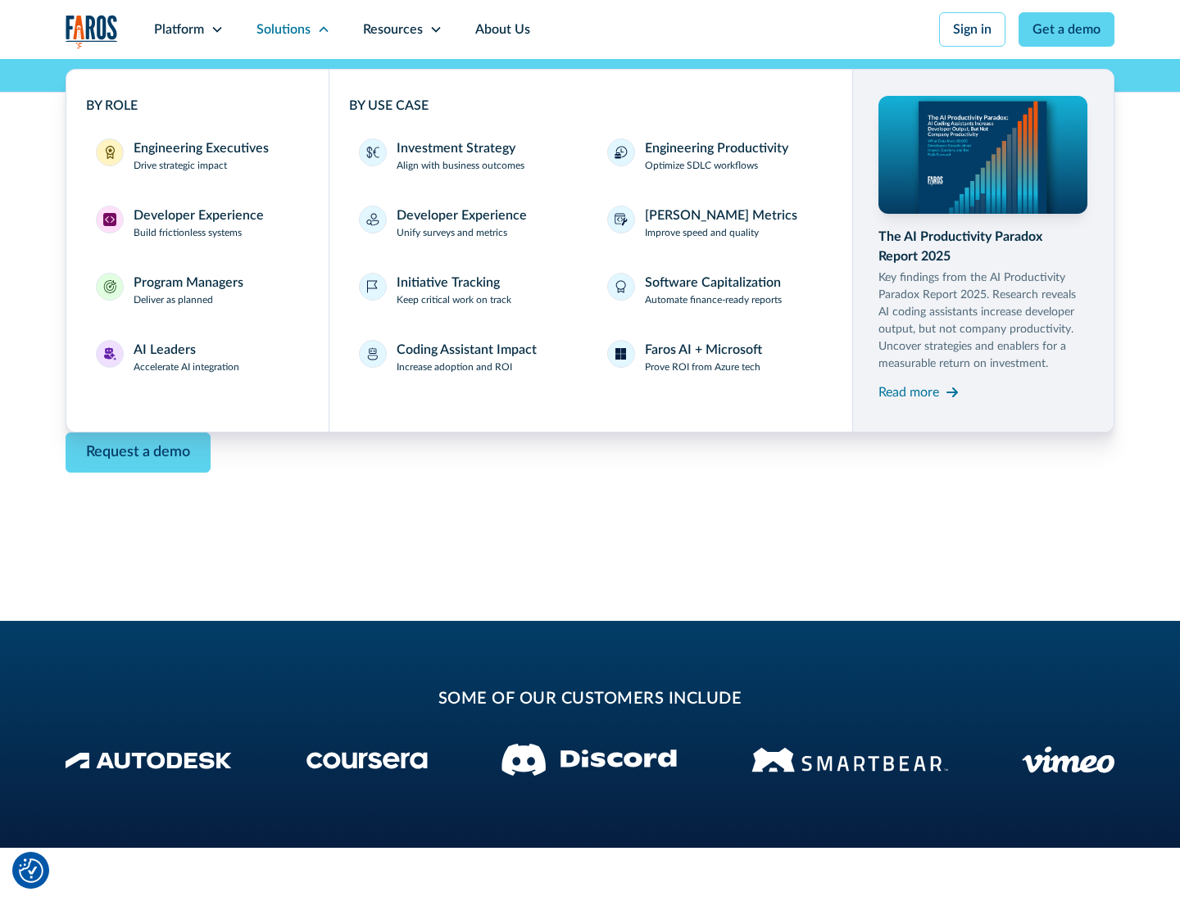
click at [909, 392] on div "Read more" at bounding box center [908, 393] width 61 height 20
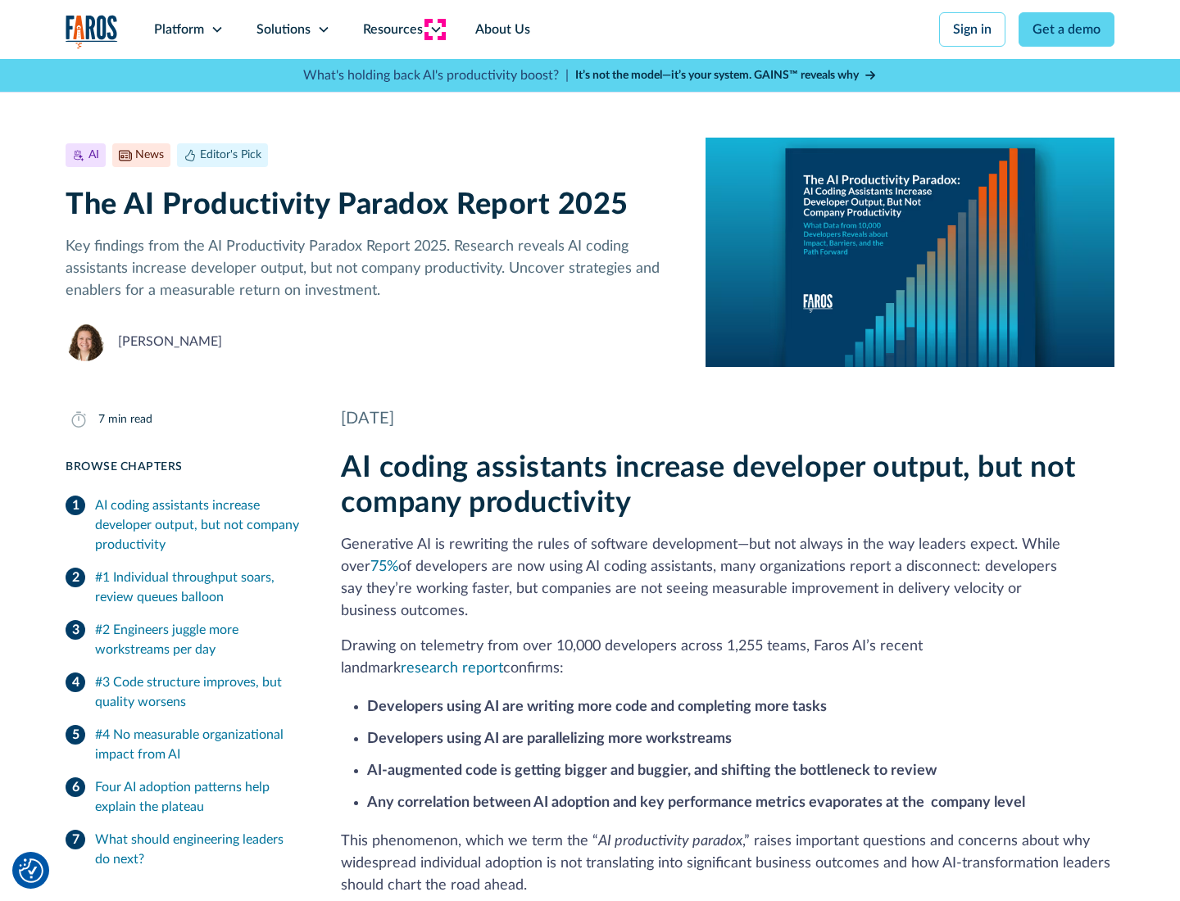
click at [434, 29] on icon at bounding box center [435, 29] width 13 height 13
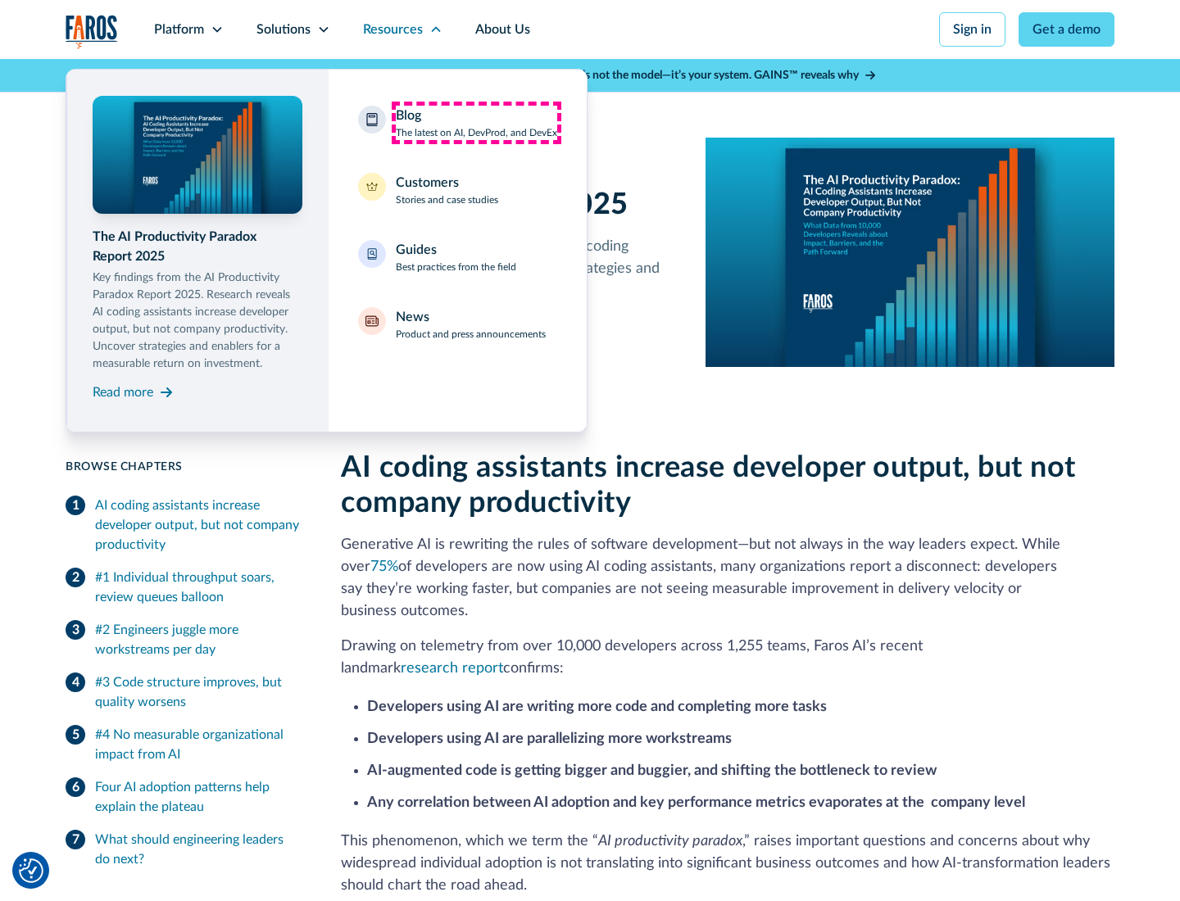
click at [476, 123] on div "Blog The latest on AI, DevProd, and DevEx" at bounding box center [476, 123] width 161 height 34
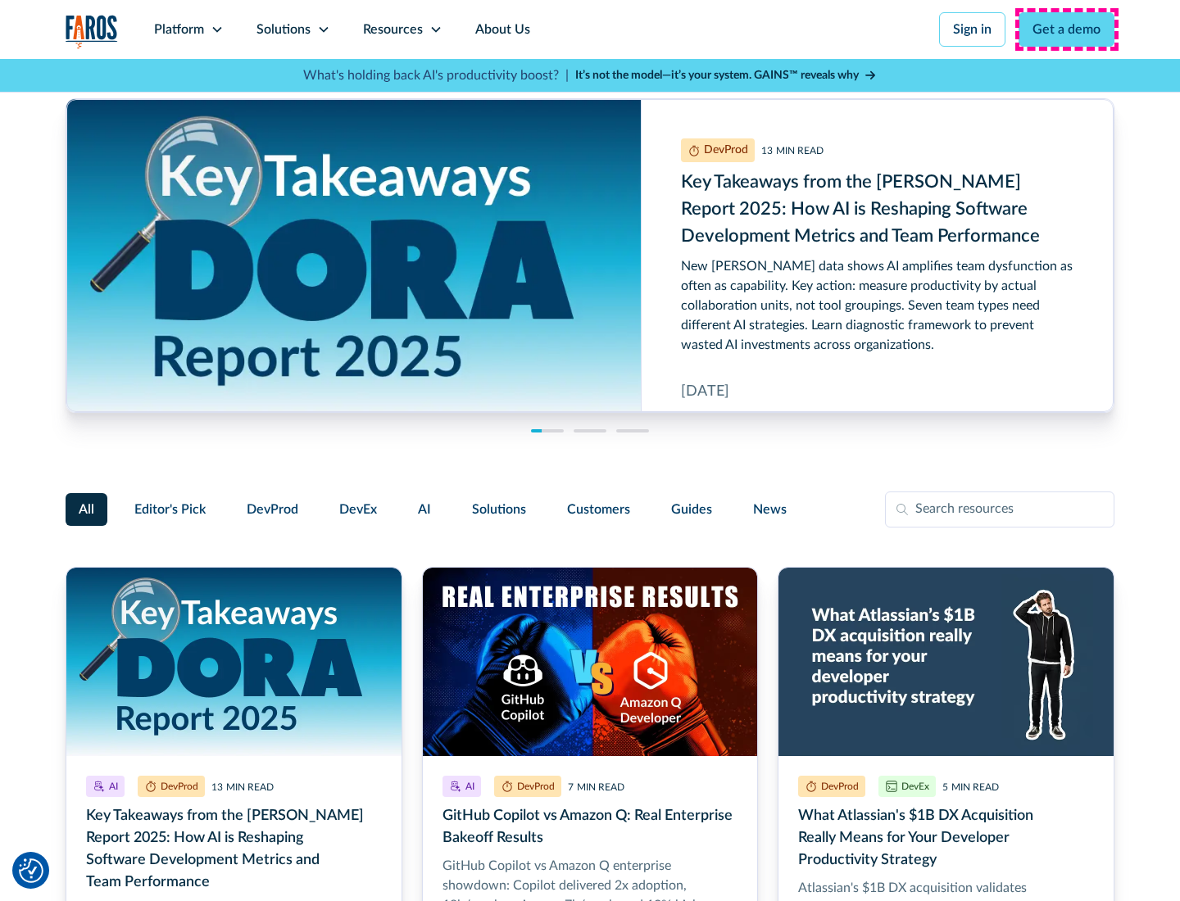
click at [1067, 29] on link "Get a demo" at bounding box center [1067, 29] width 96 height 34
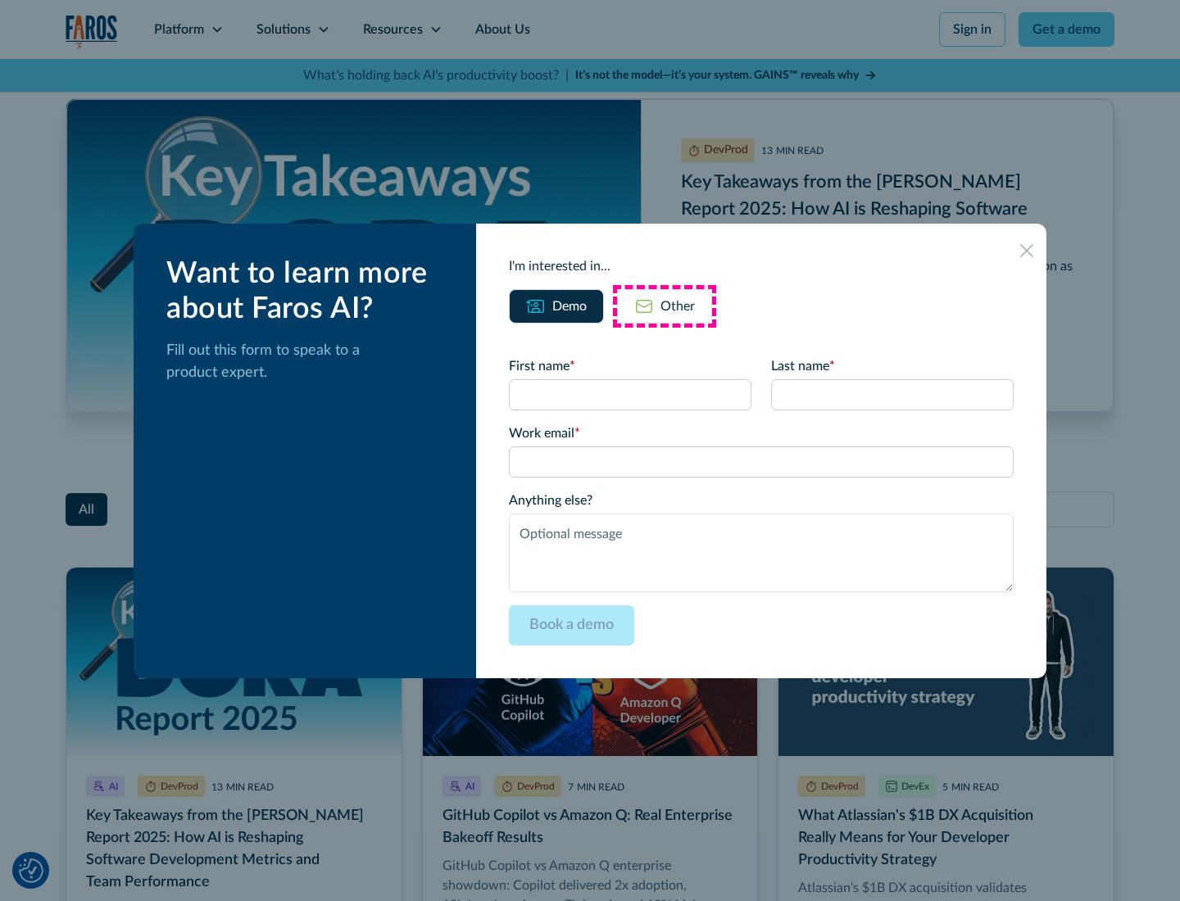
click at [665, 306] on div "Other" at bounding box center [677, 307] width 34 height 20
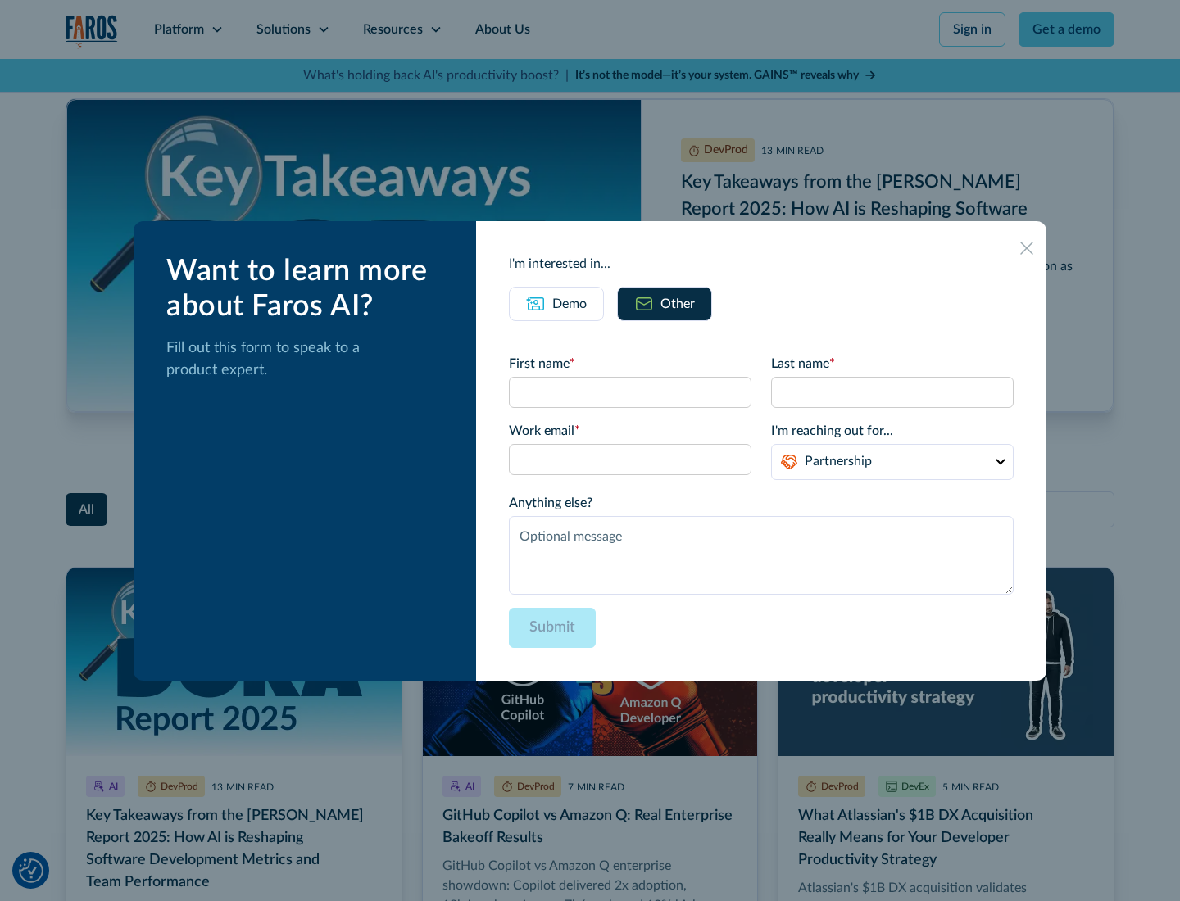
click at [1027, 247] on icon at bounding box center [1026, 248] width 13 height 13
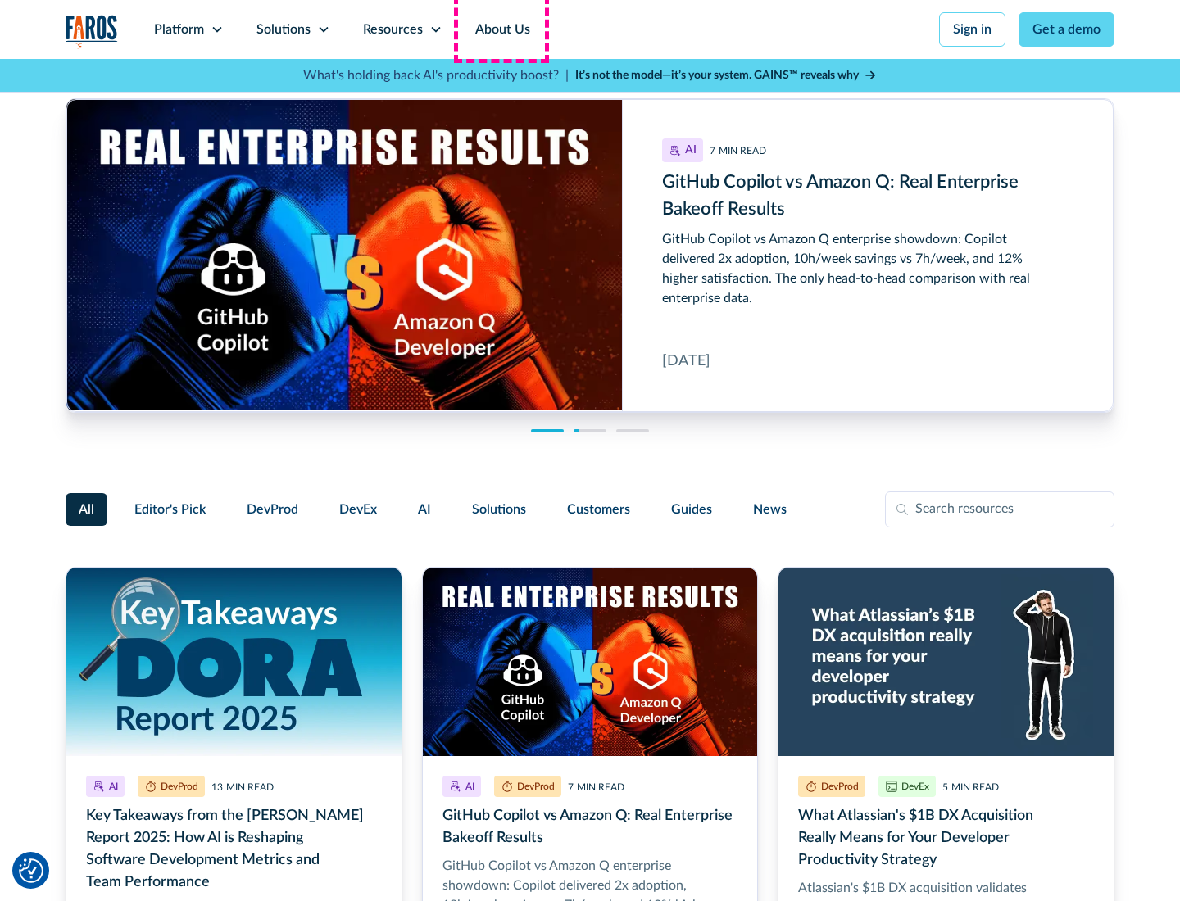
click at [501, 29] on link "About Us" at bounding box center [503, 29] width 88 height 59
